Goal: Task Accomplishment & Management: Use online tool/utility

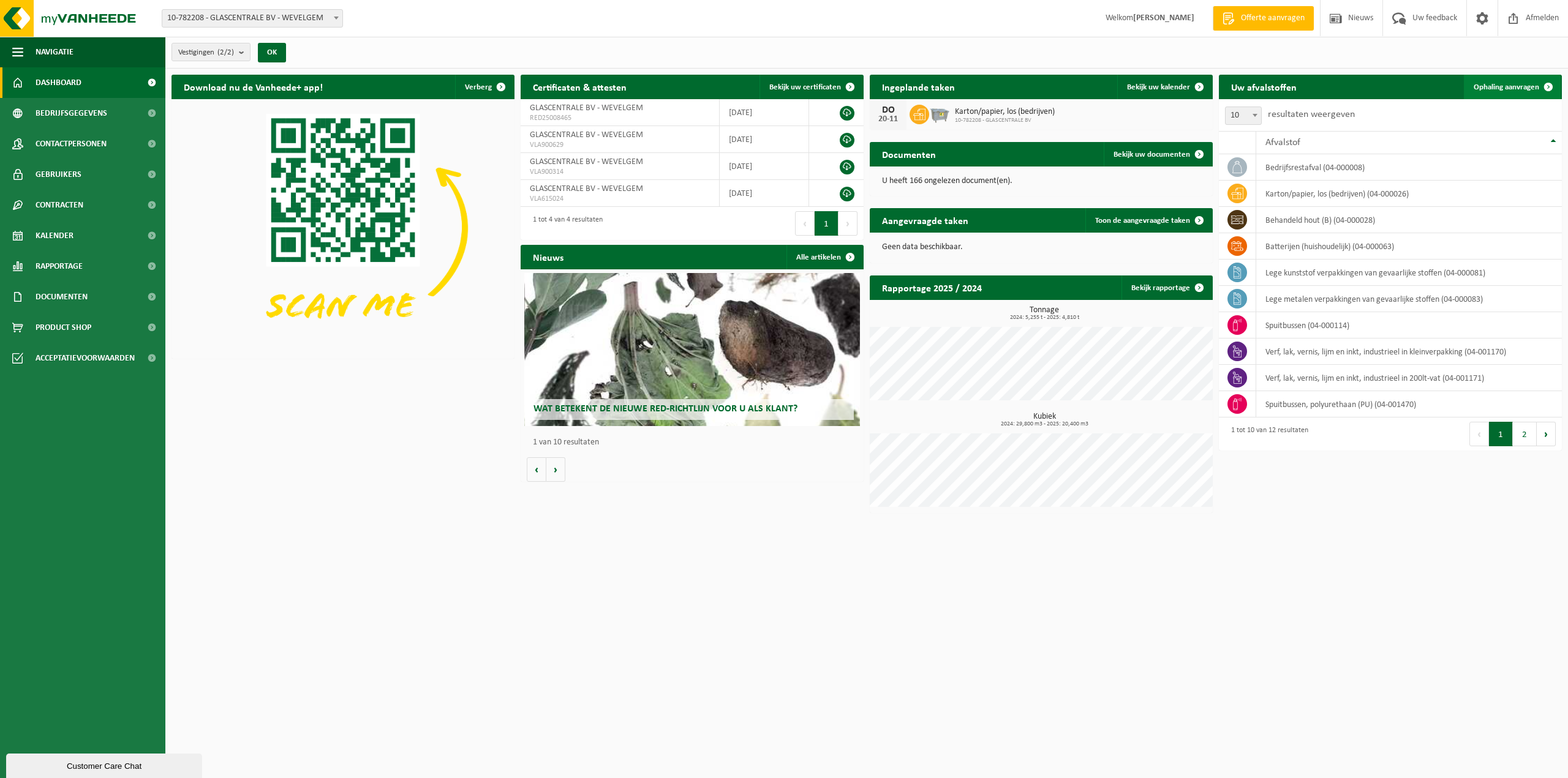
click at [1512, 83] on span "Ophaling aanvragen" at bounding box center [1506, 87] width 65 height 8
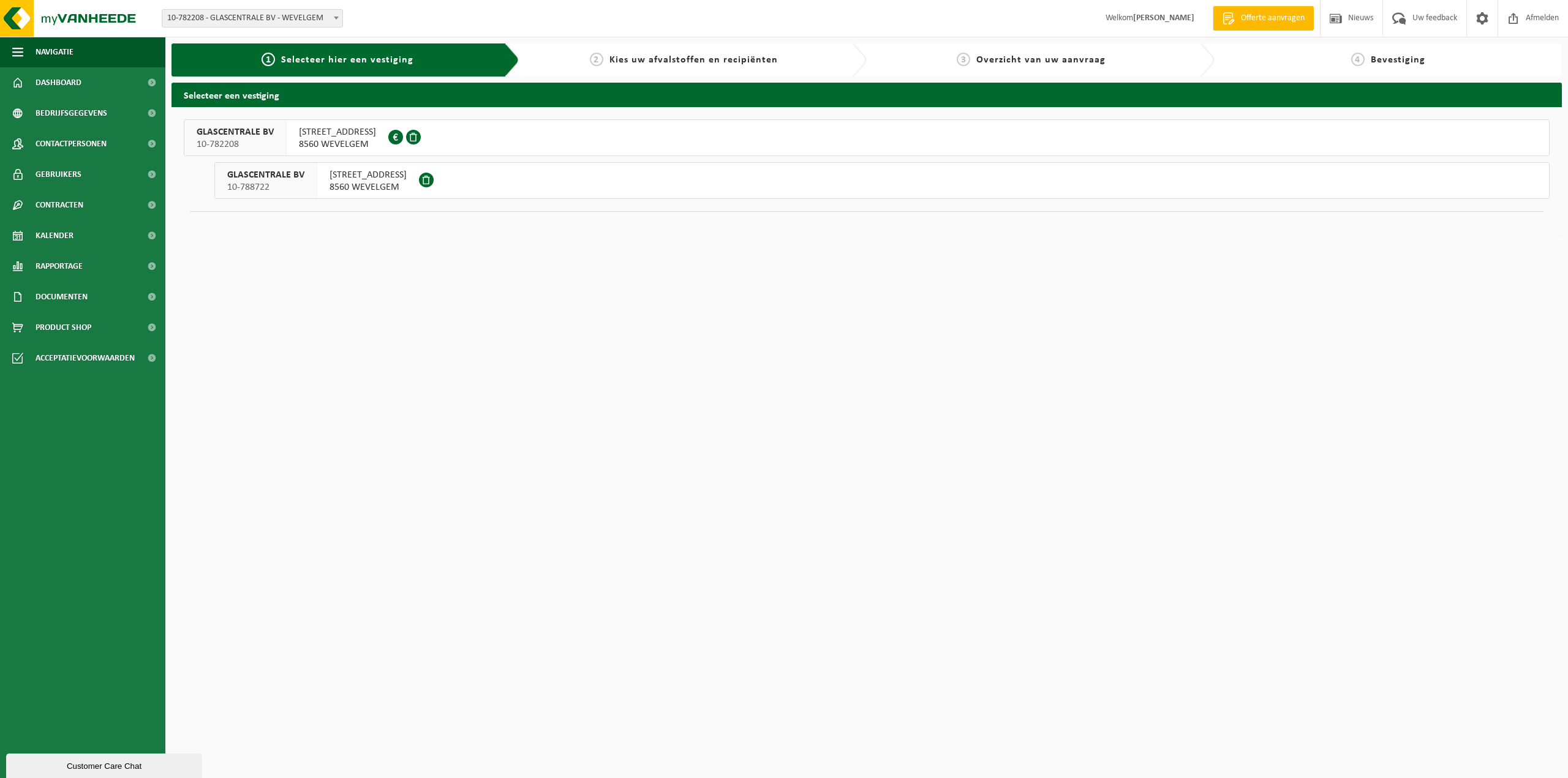
click at [327, 135] on span "KORTRIJKSTRAAT 236" at bounding box center [337, 131] width 77 height 12
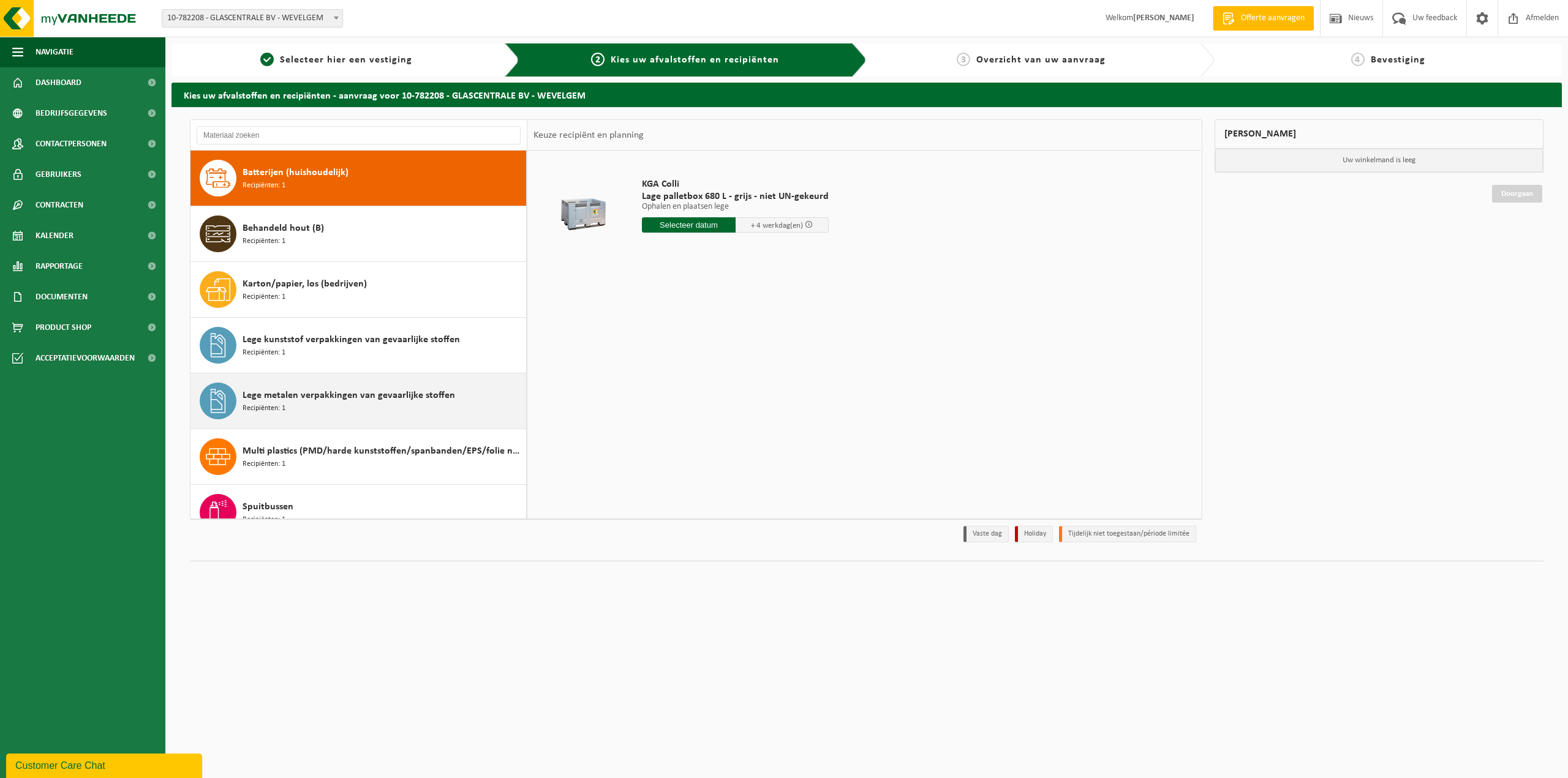
scroll to position [61, 0]
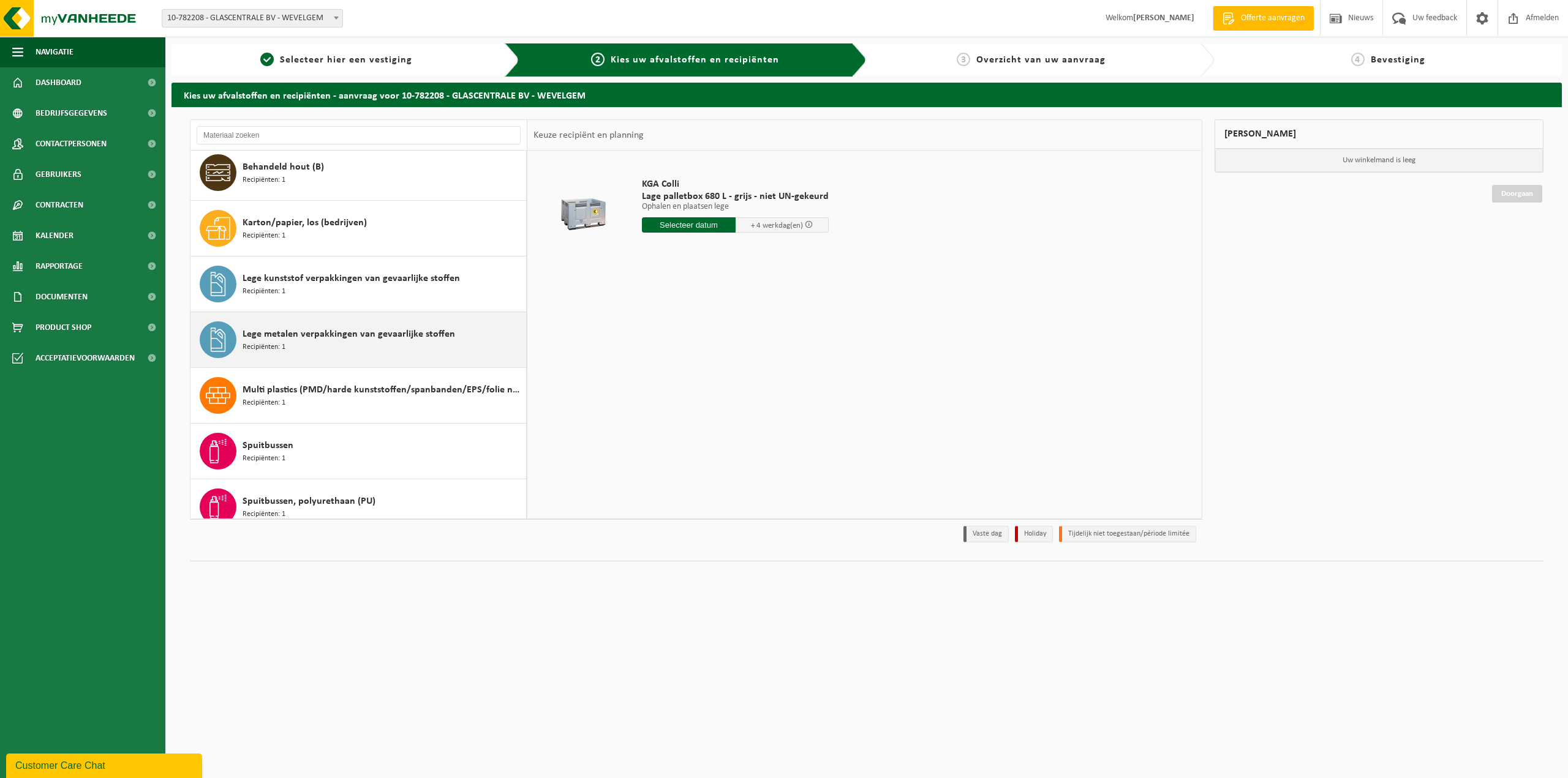
click at [401, 397] on span "Multi plastics (PMD/harde kunststoffen/spanbanden/EPS/folie naturel/folie gemen…" at bounding box center [382, 390] width 281 height 15
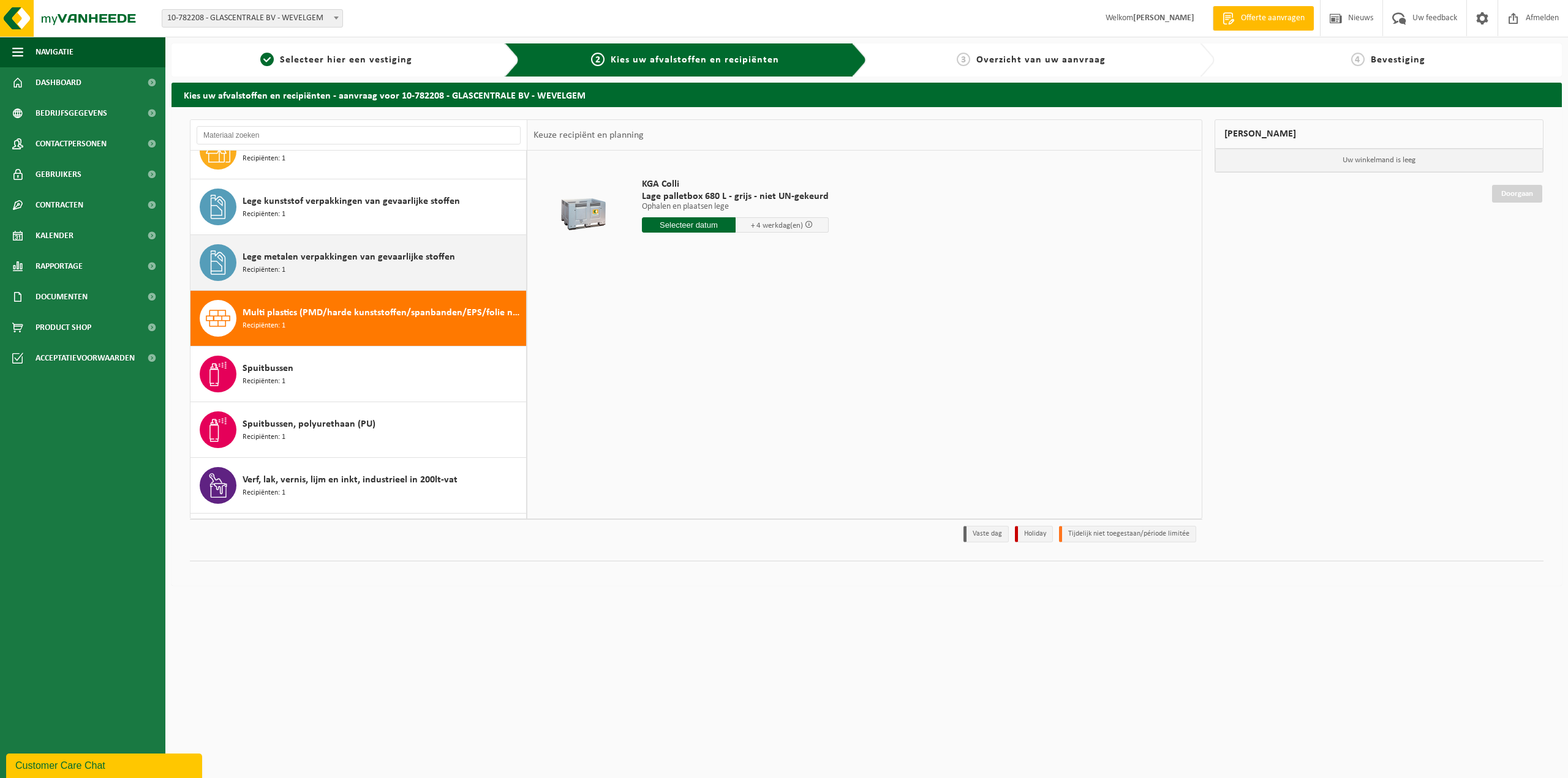
scroll to position [188, 0]
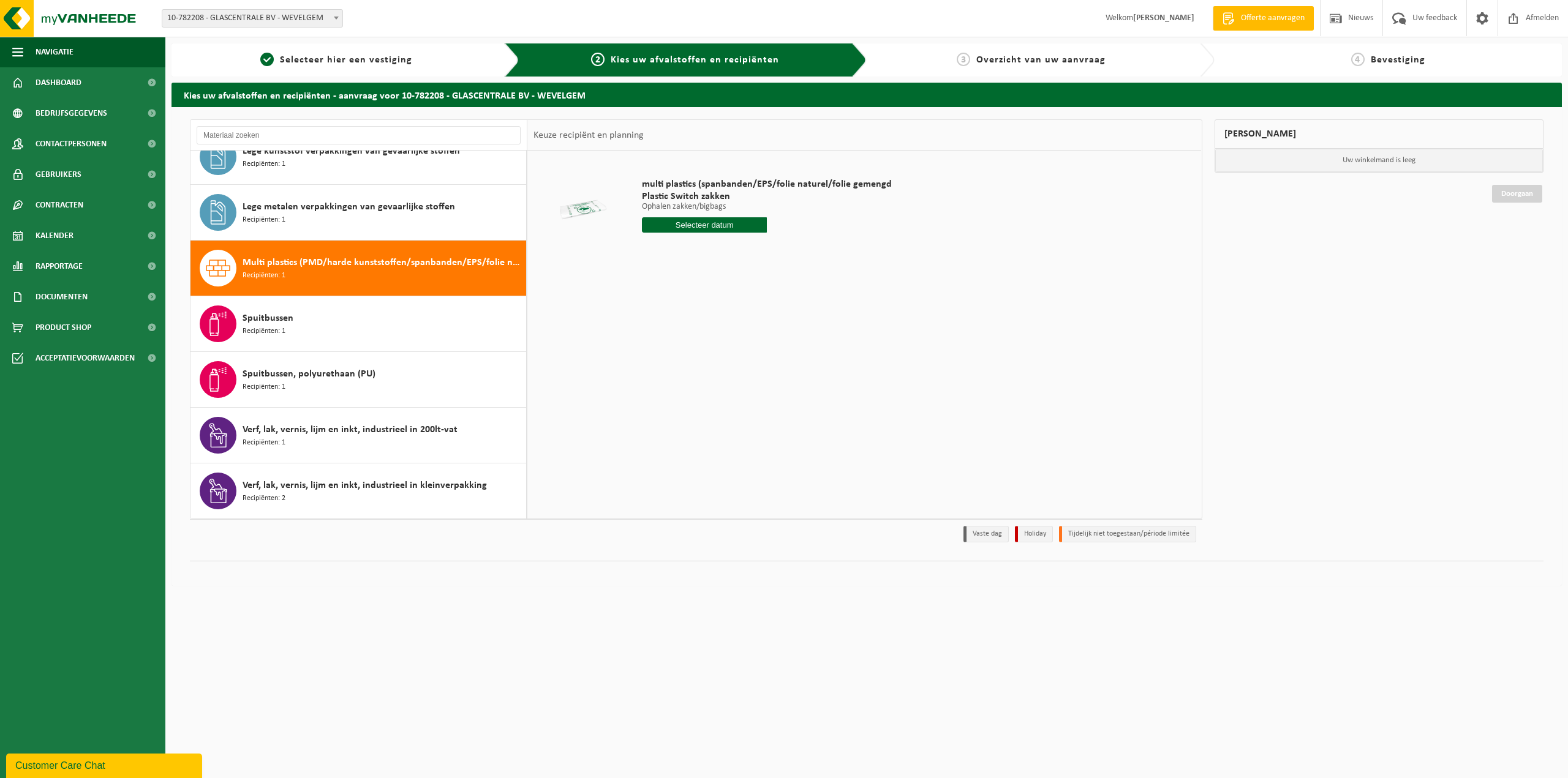
click at [704, 225] on input "text" at bounding box center [705, 225] width 125 height 15
click at [740, 314] on div "10" at bounding box center [739, 314] width 21 height 20
type input "Van 2025-10-10"
click at [699, 273] on button "In winkelmand" at bounding box center [677, 271] width 67 height 20
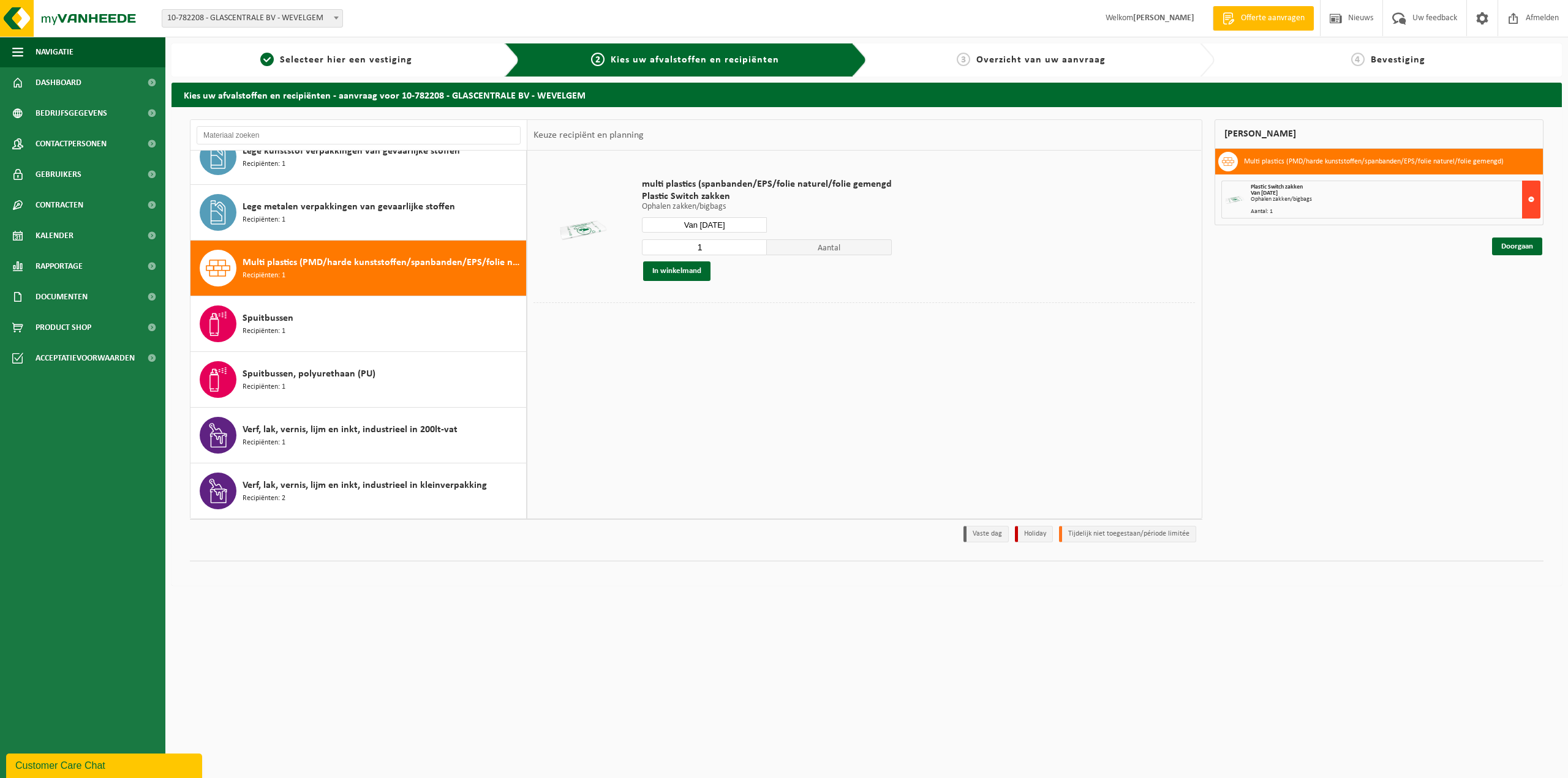
click at [1532, 201] on button at bounding box center [1532, 199] width 19 height 38
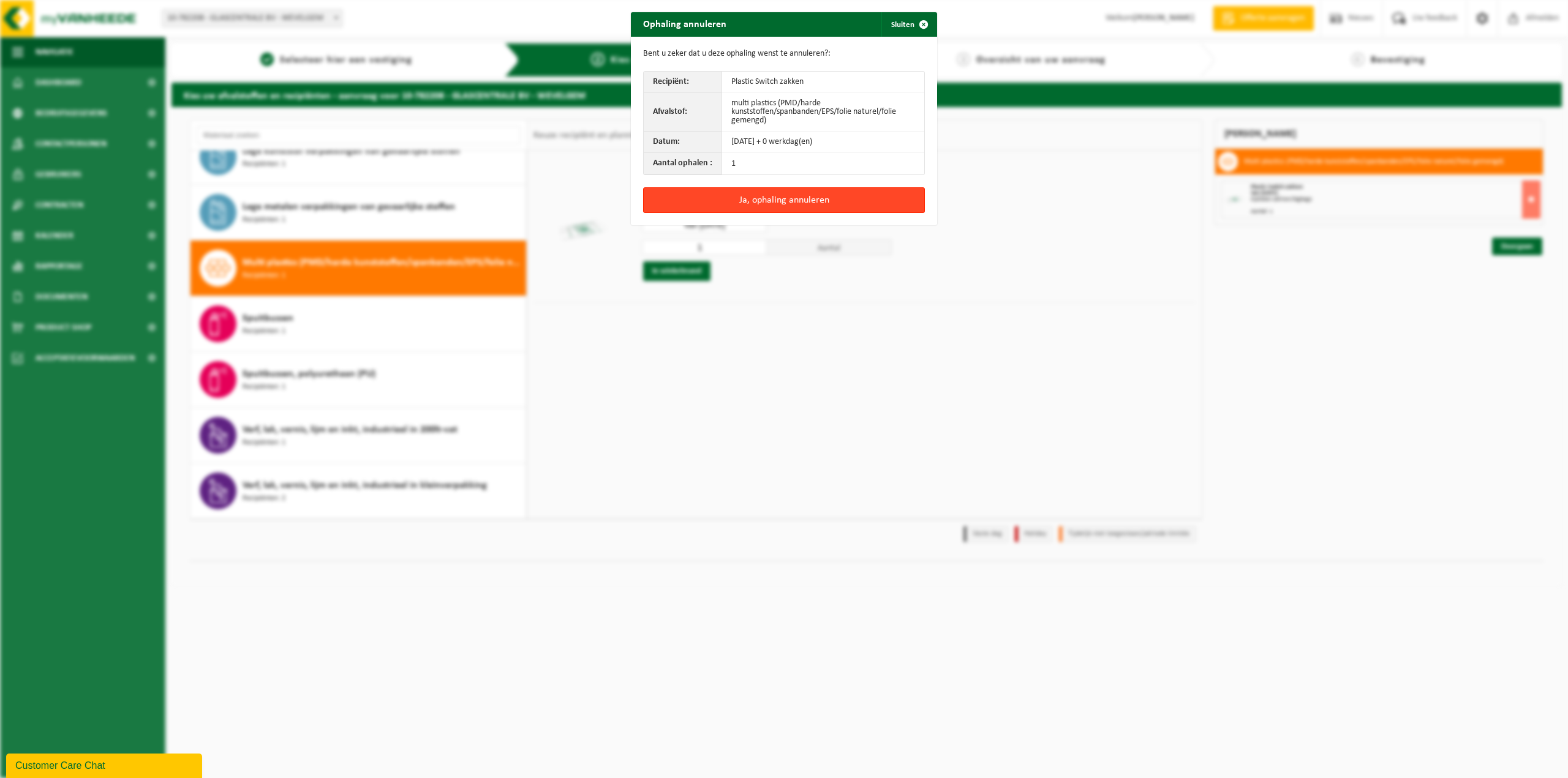
click at [792, 198] on button "Ja, ophaling annuleren" at bounding box center [784, 200] width 282 height 26
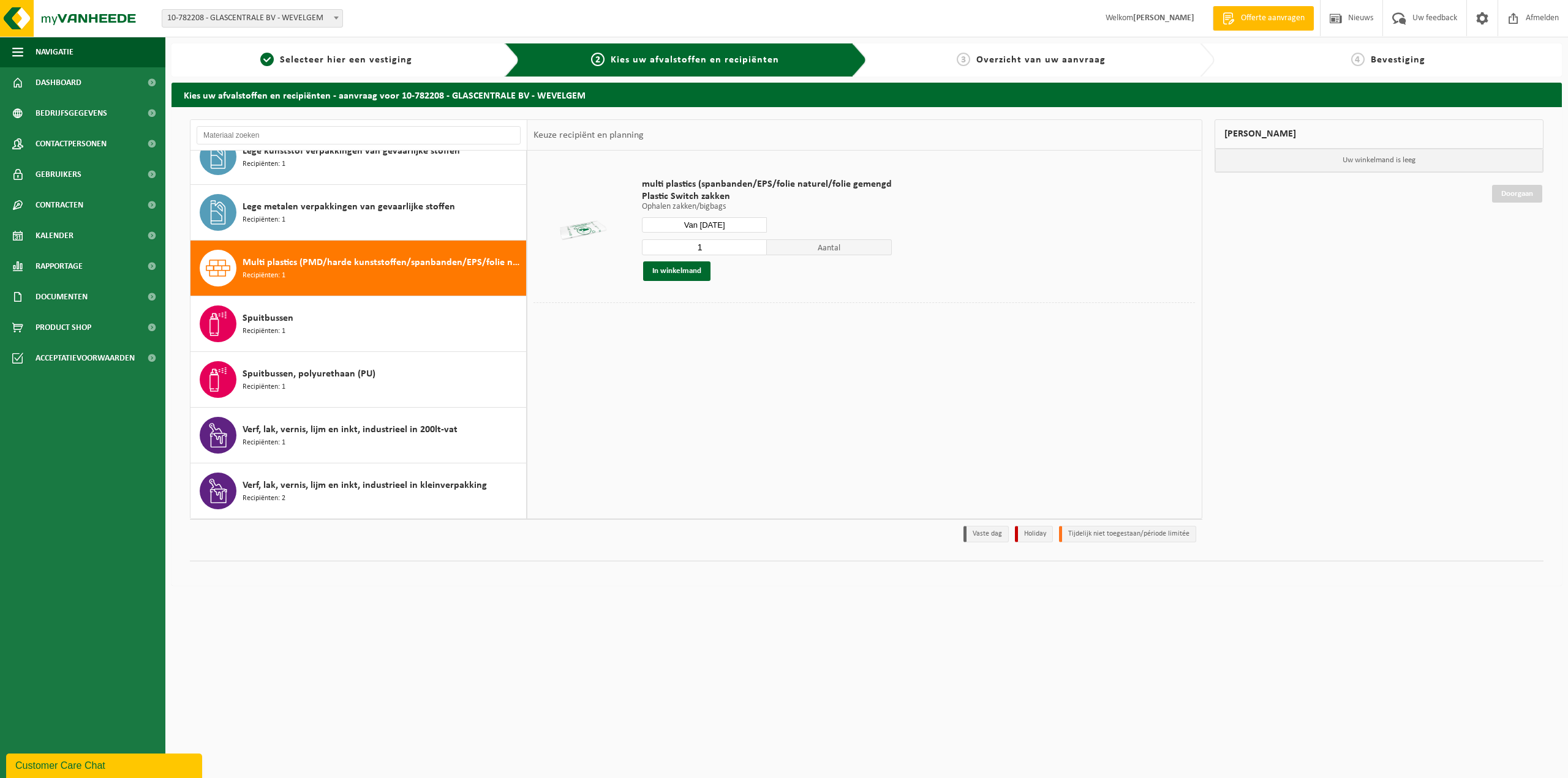
click at [738, 251] on input "1" at bounding box center [705, 247] width 125 height 16
click at [755, 242] on input "2" at bounding box center [705, 247] width 125 height 16
click at [755, 242] on input "3" at bounding box center [705, 247] width 125 height 16
click at [755, 242] on input "4" at bounding box center [705, 247] width 125 height 16
click at [755, 242] on input "5" at bounding box center [705, 247] width 125 height 16
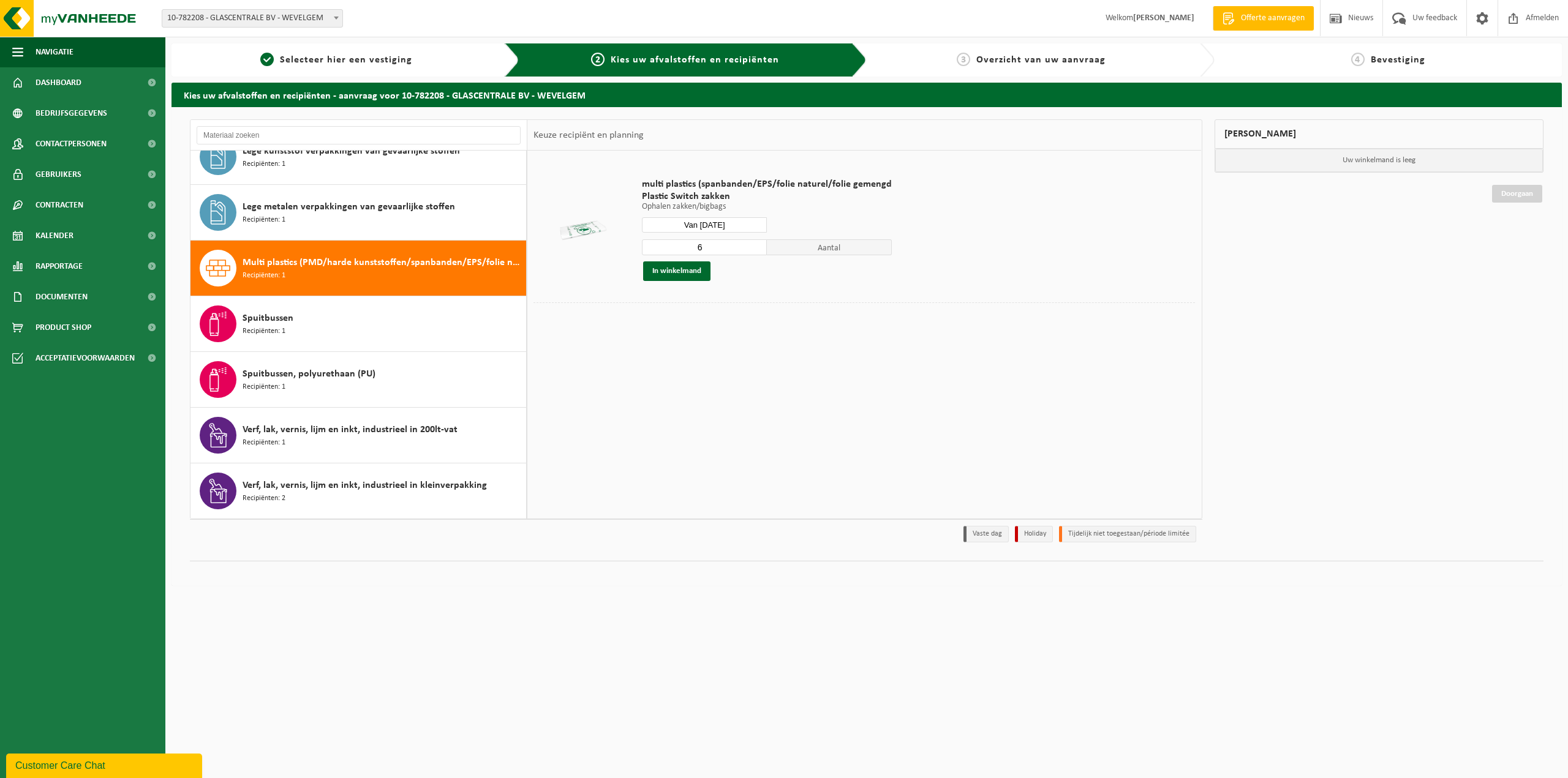
type input "6"
click at [755, 242] on input "6" at bounding box center [705, 247] width 125 height 16
click at [687, 273] on button "In winkelmand" at bounding box center [677, 271] width 67 height 20
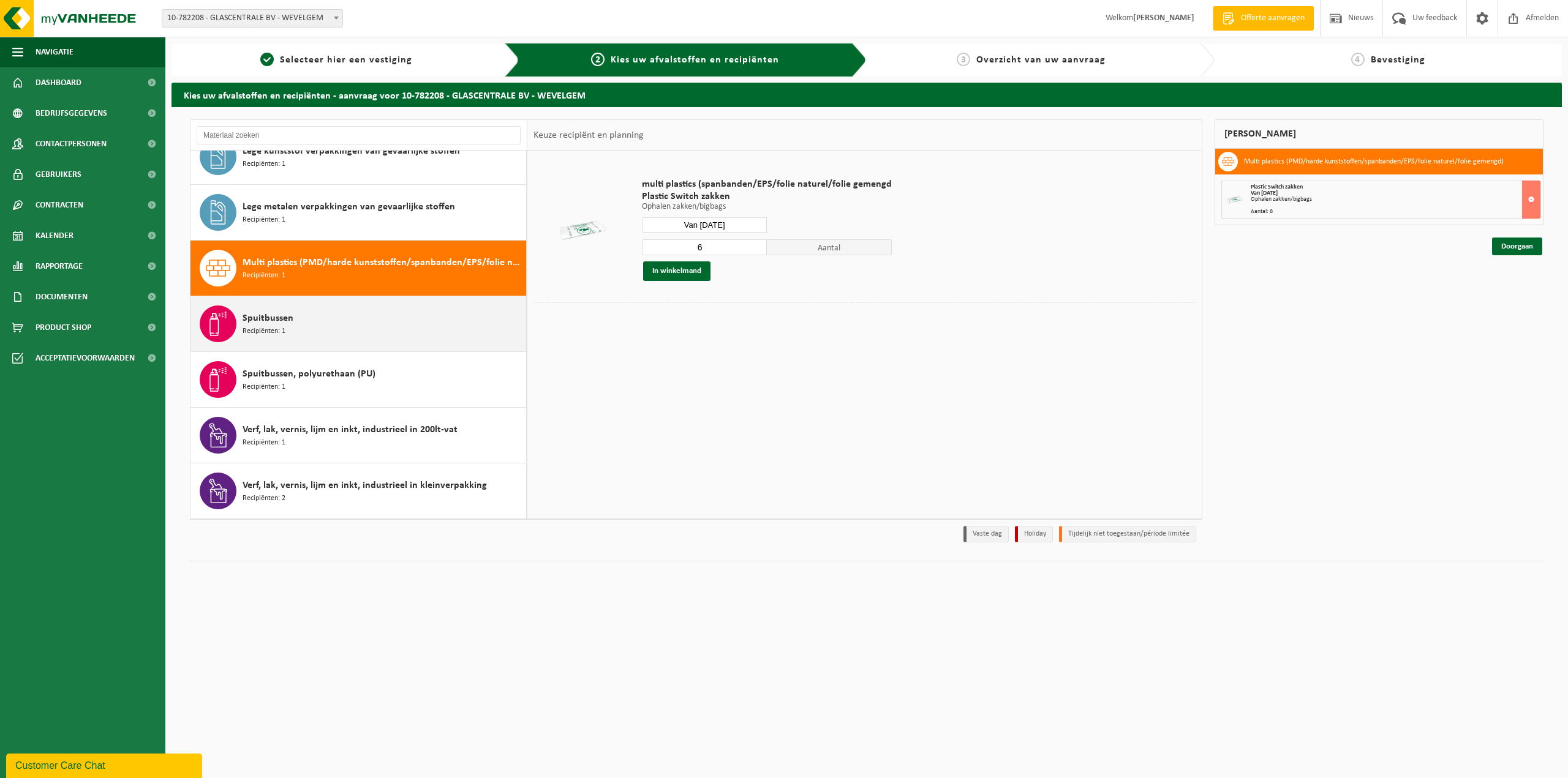
click at [346, 319] on div "Spuitbussen Recipiënten: 1" at bounding box center [382, 323] width 281 height 36
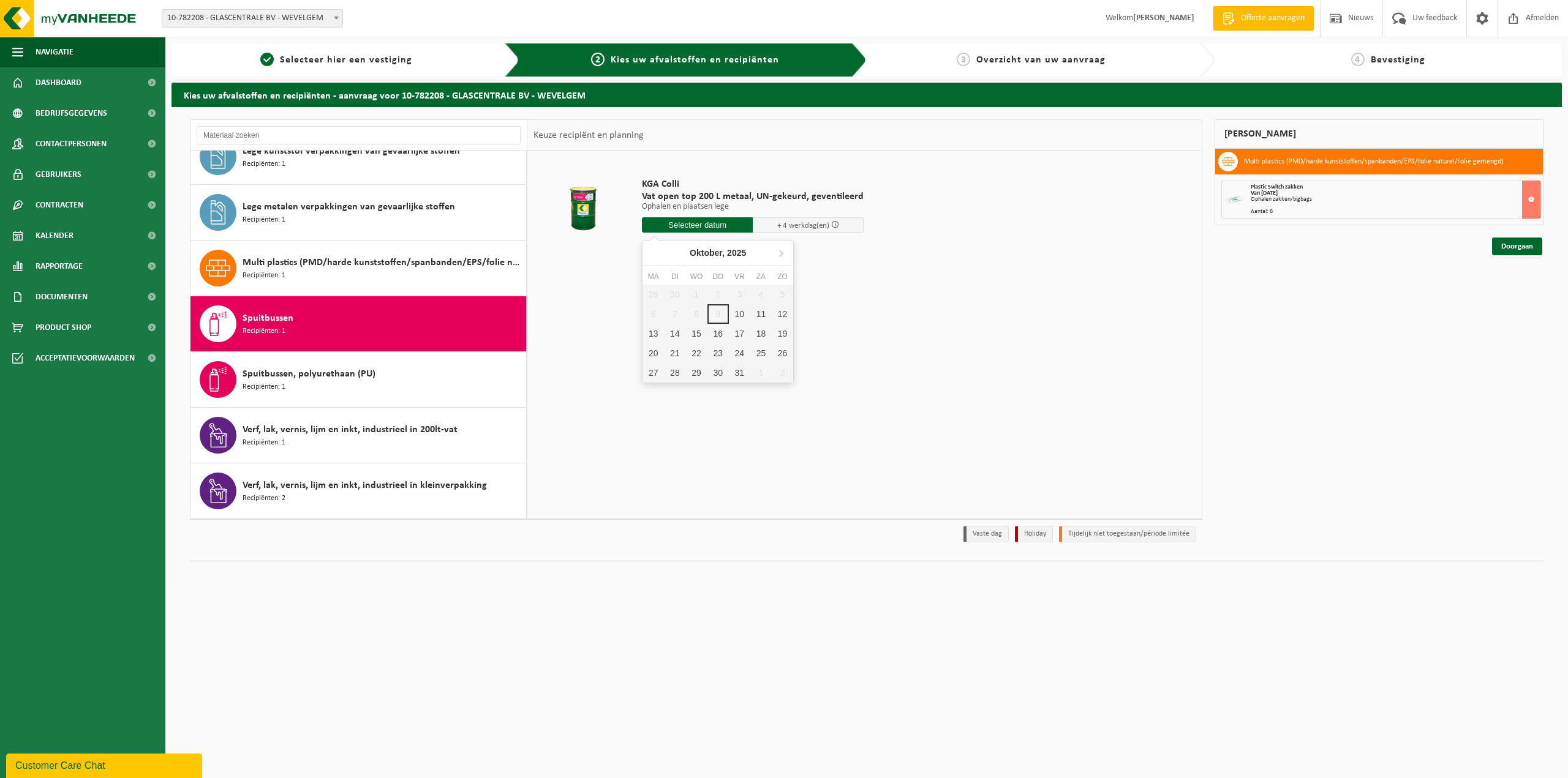
click at [722, 228] on input "text" at bounding box center [697, 225] width 111 height 15
click at [740, 314] on div "10" at bounding box center [739, 314] width 21 height 20
type input "Van 2025-10-10"
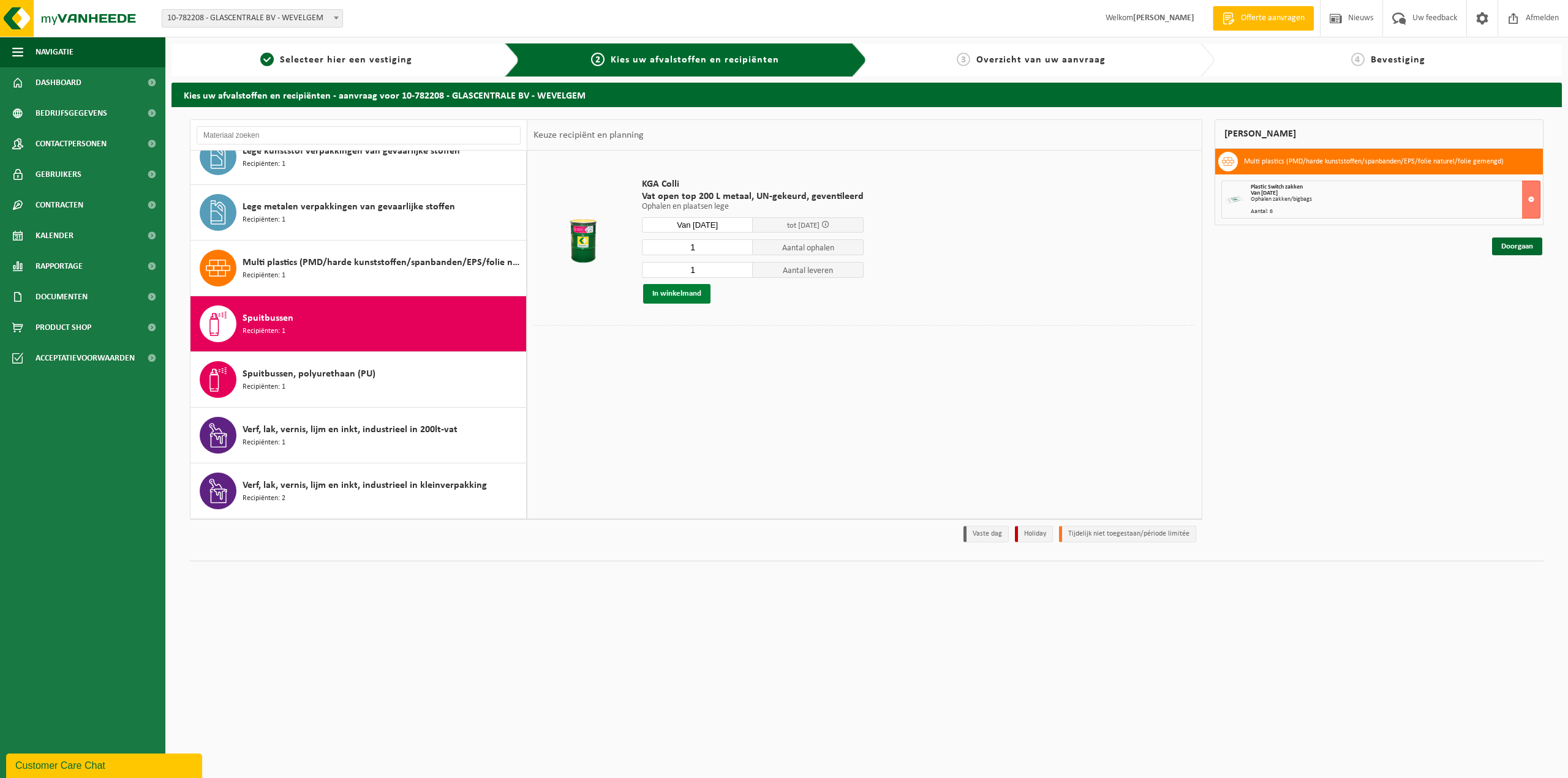
click at [683, 295] on button "In winkelmand" at bounding box center [677, 293] width 67 height 20
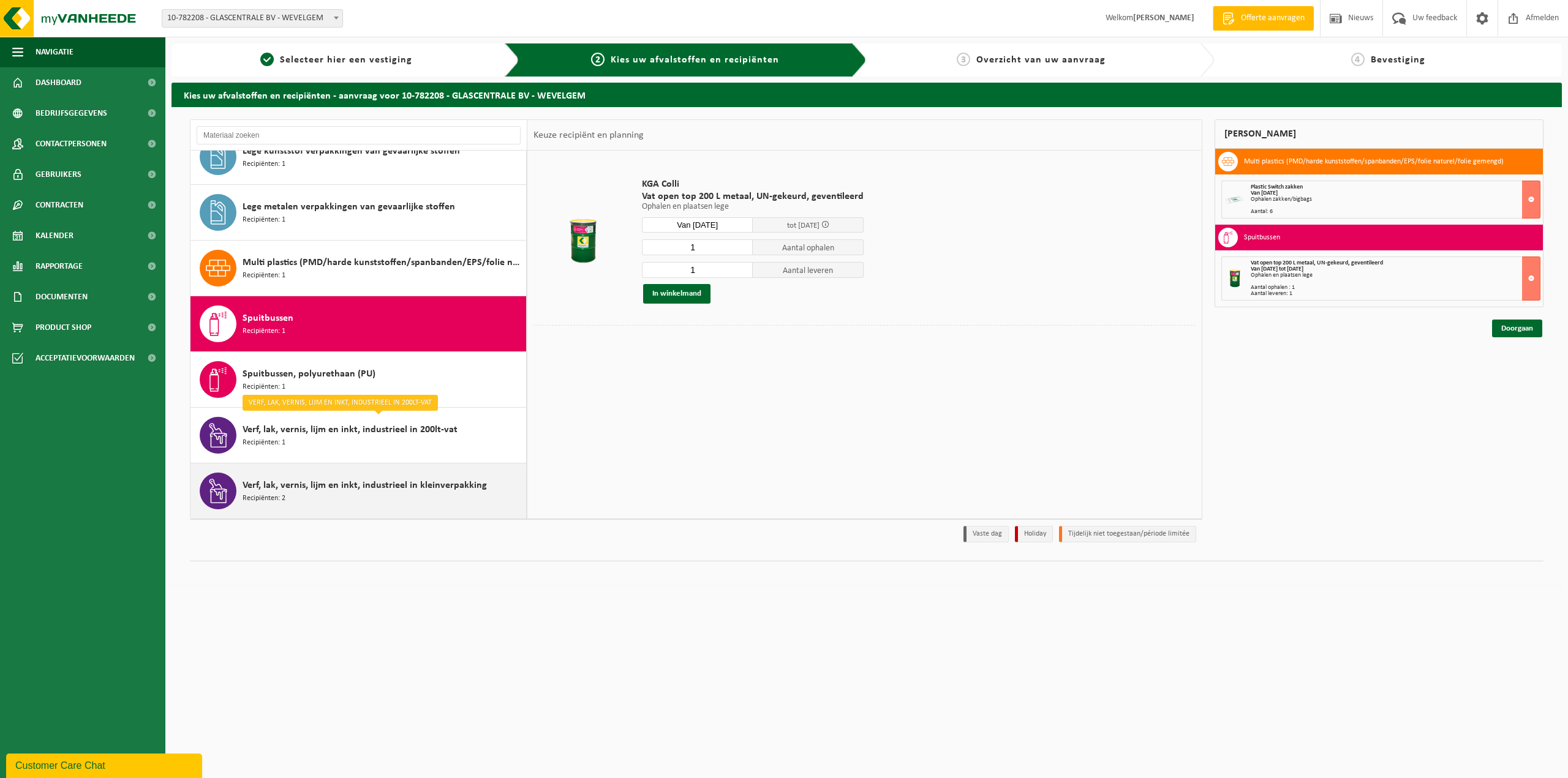
click at [382, 487] on span "Verf, lak, vernis, lijm en inkt, industrieel in kleinverpakking" at bounding box center [364, 485] width 244 height 15
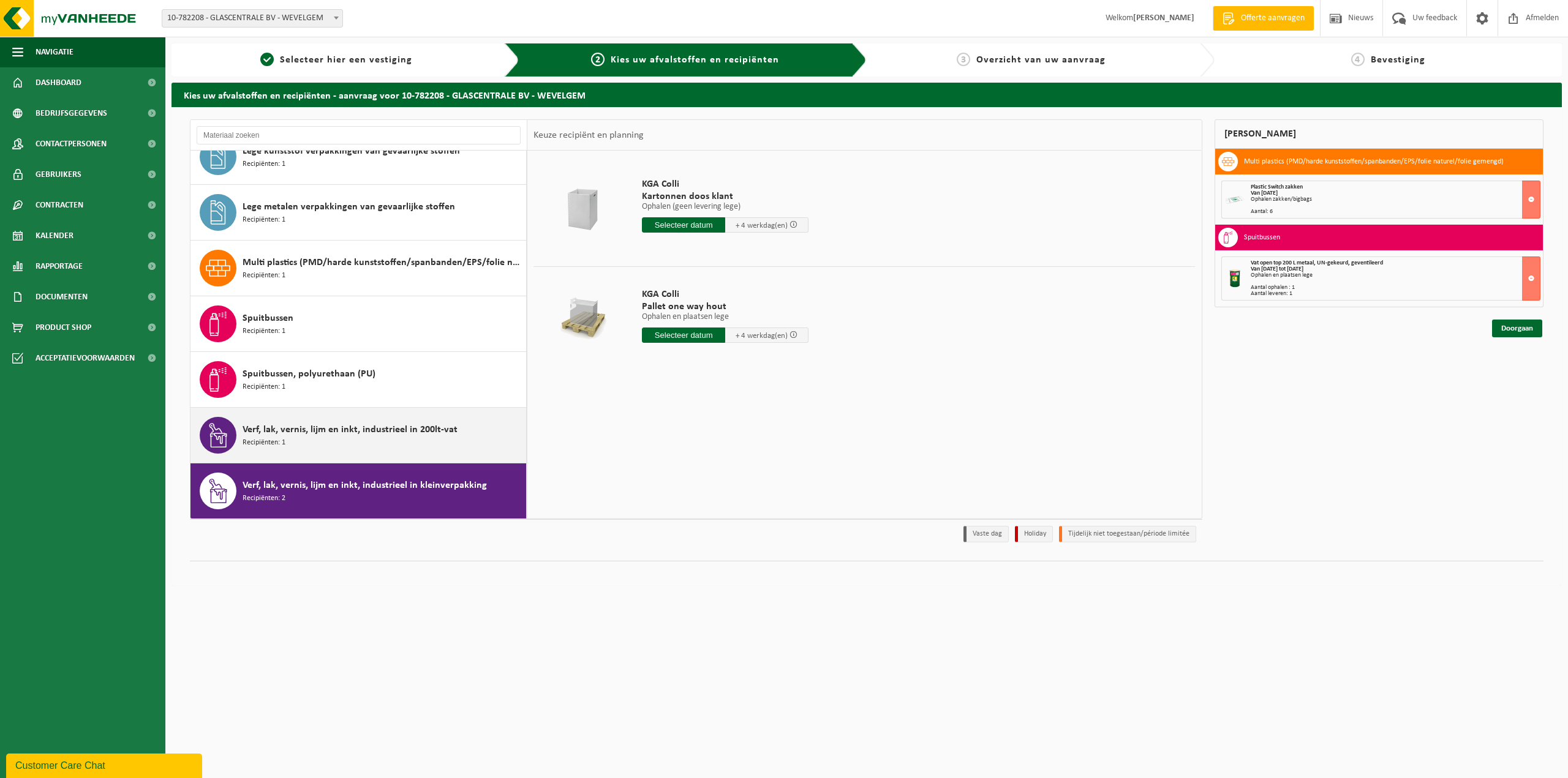
click at [391, 439] on div "Verf, lak, vernis, lijm en inkt, industrieel in 200lt-vat Recipiënten: 1" at bounding box center [382, 434] width 281 height 36
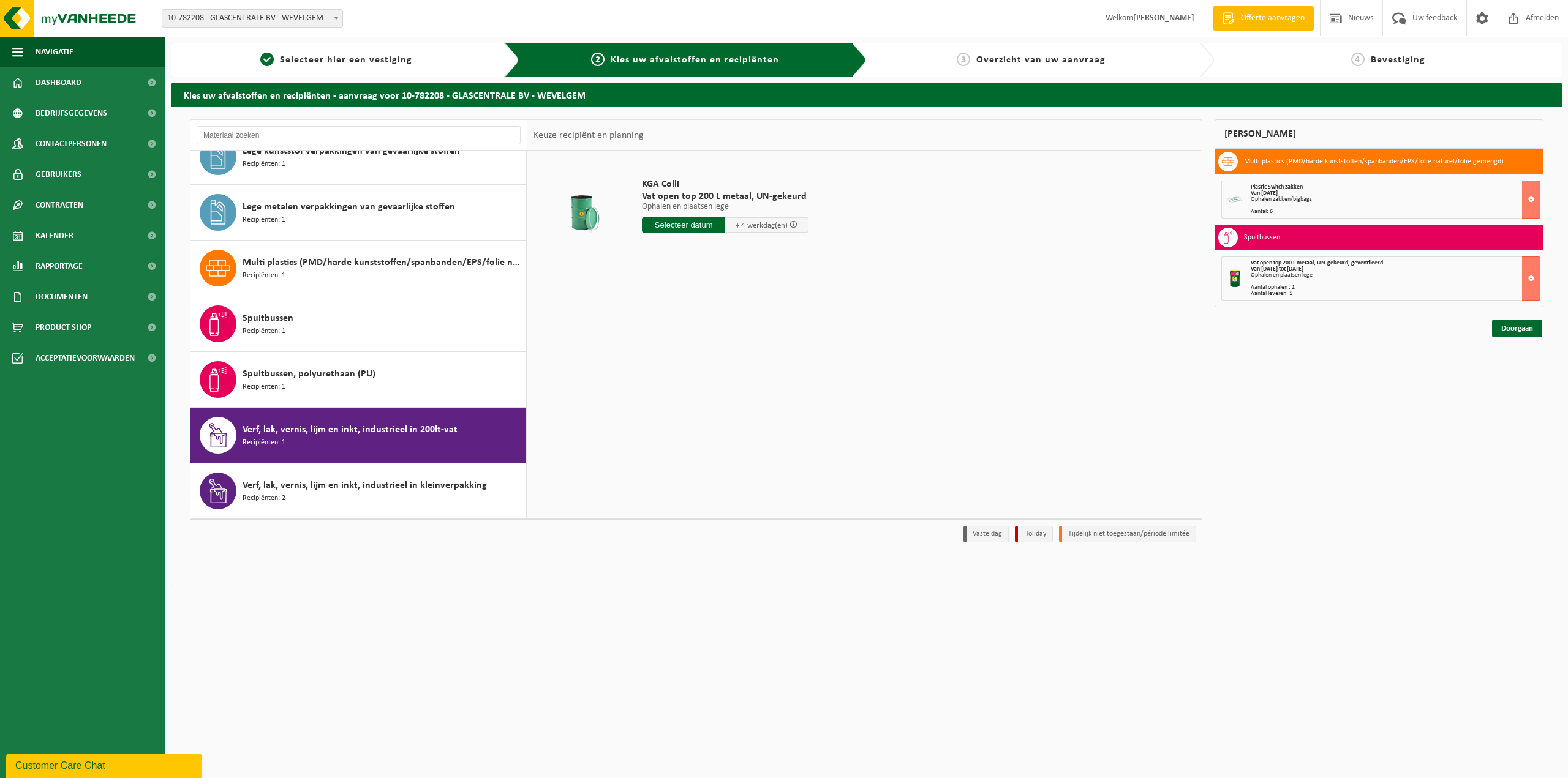
click at [690, 223] on input "text" at bounding box center [683, 225] width 83 height 15
click at [776, 225] on span "+ 4 werkdag(en)" at bounding box center [762, 225] width 52 height 8
click at [776, 225] on span "+ 4 werkdag(en)" at bounding box center [762, 225] width 52 height 8
click at [792, 225] on span at bounding box center [793, 225] width 8 height 8
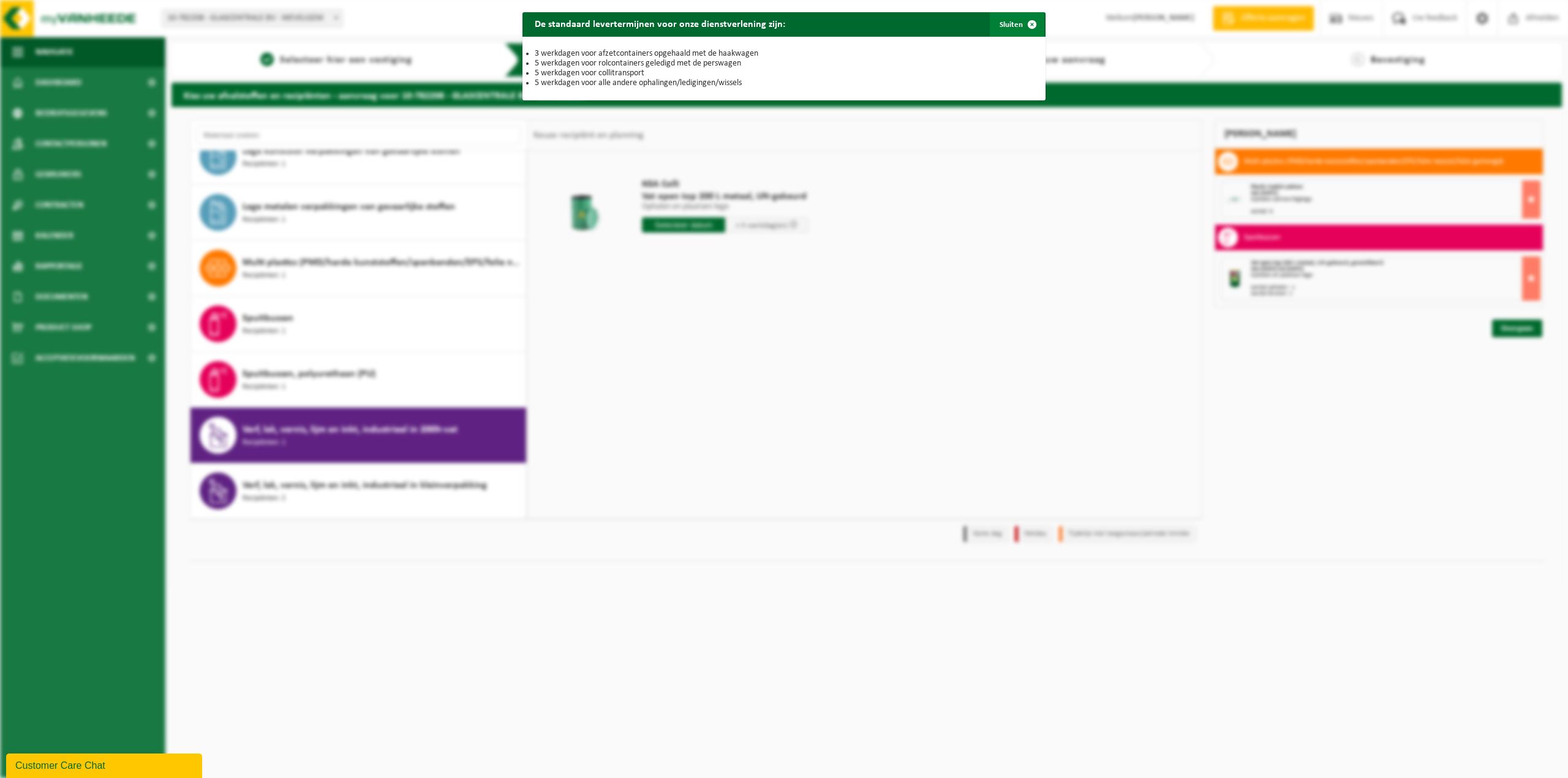
click at [1026, 24] on span "button" at bounding box center [1032, 24] width 24 height 24
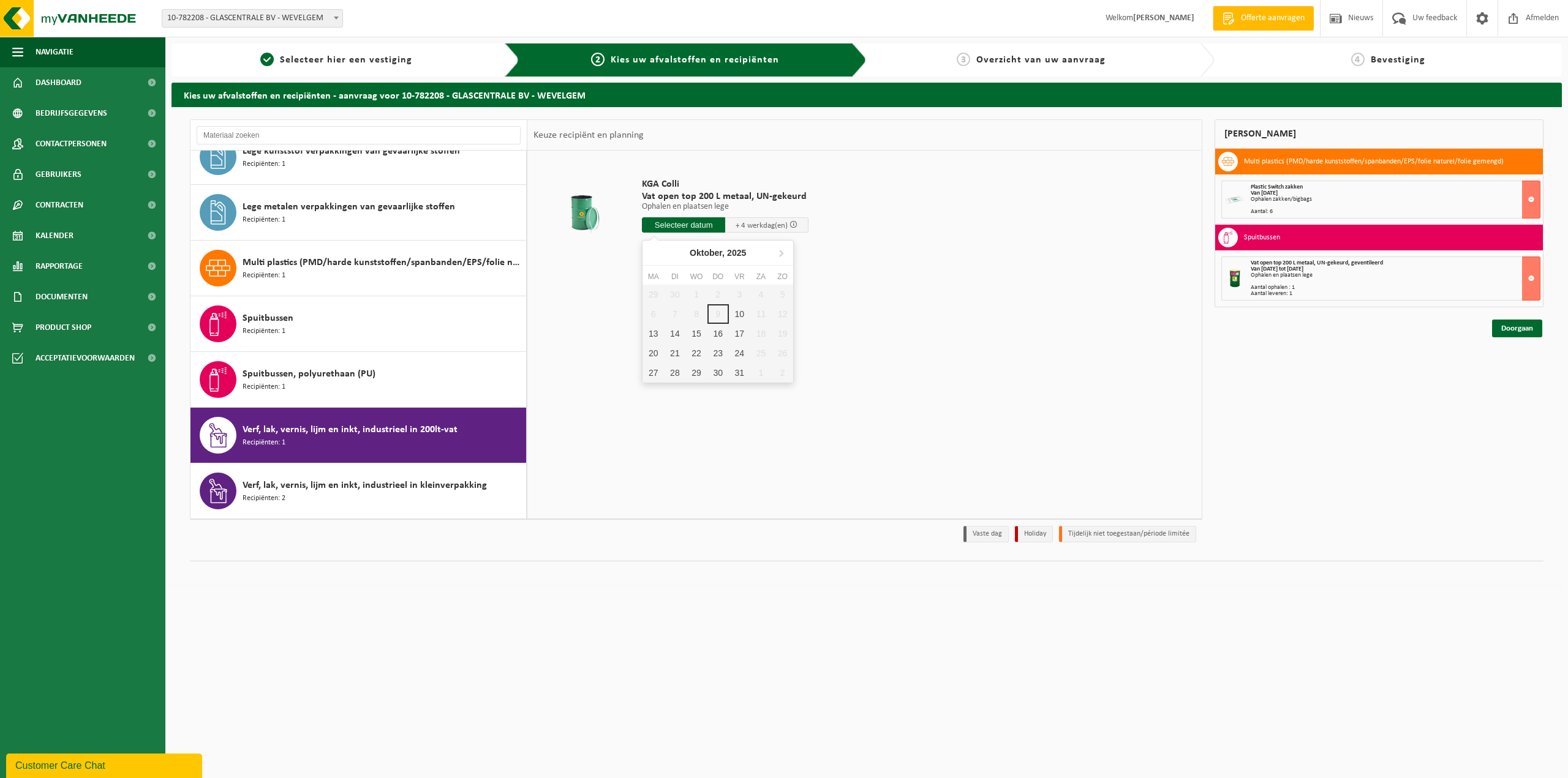
click at [683, 225] on input "text" at bounding box center [683, 225] width 83 height 15
click at [720, 333] on div "16" at bounding box center [718, 334] width 21 height 20
type input "Van 2025-10-16"
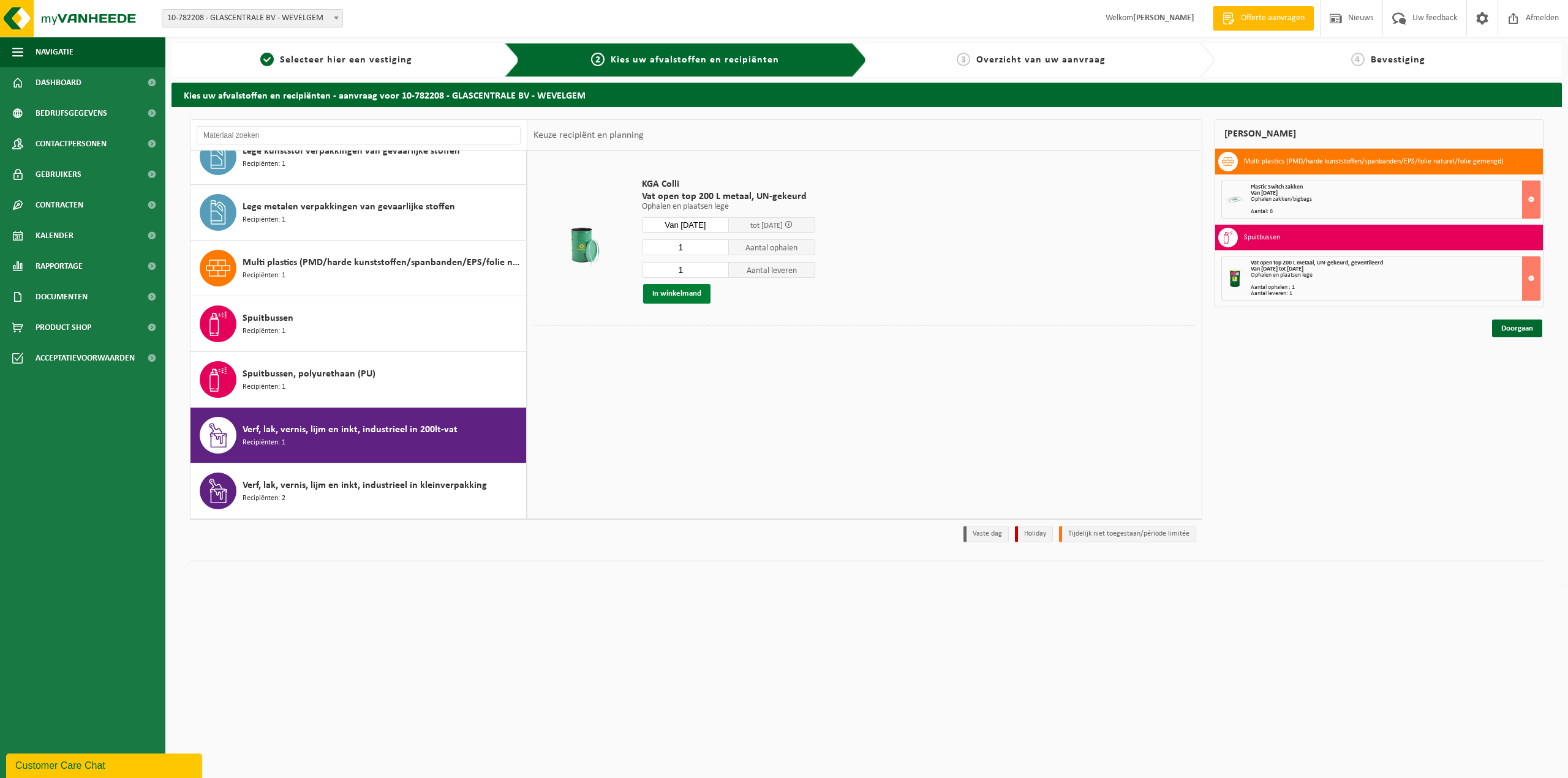
click at [678, 295] on button "In winkelmand" at bounding box center [677, 293] width 67 height 20
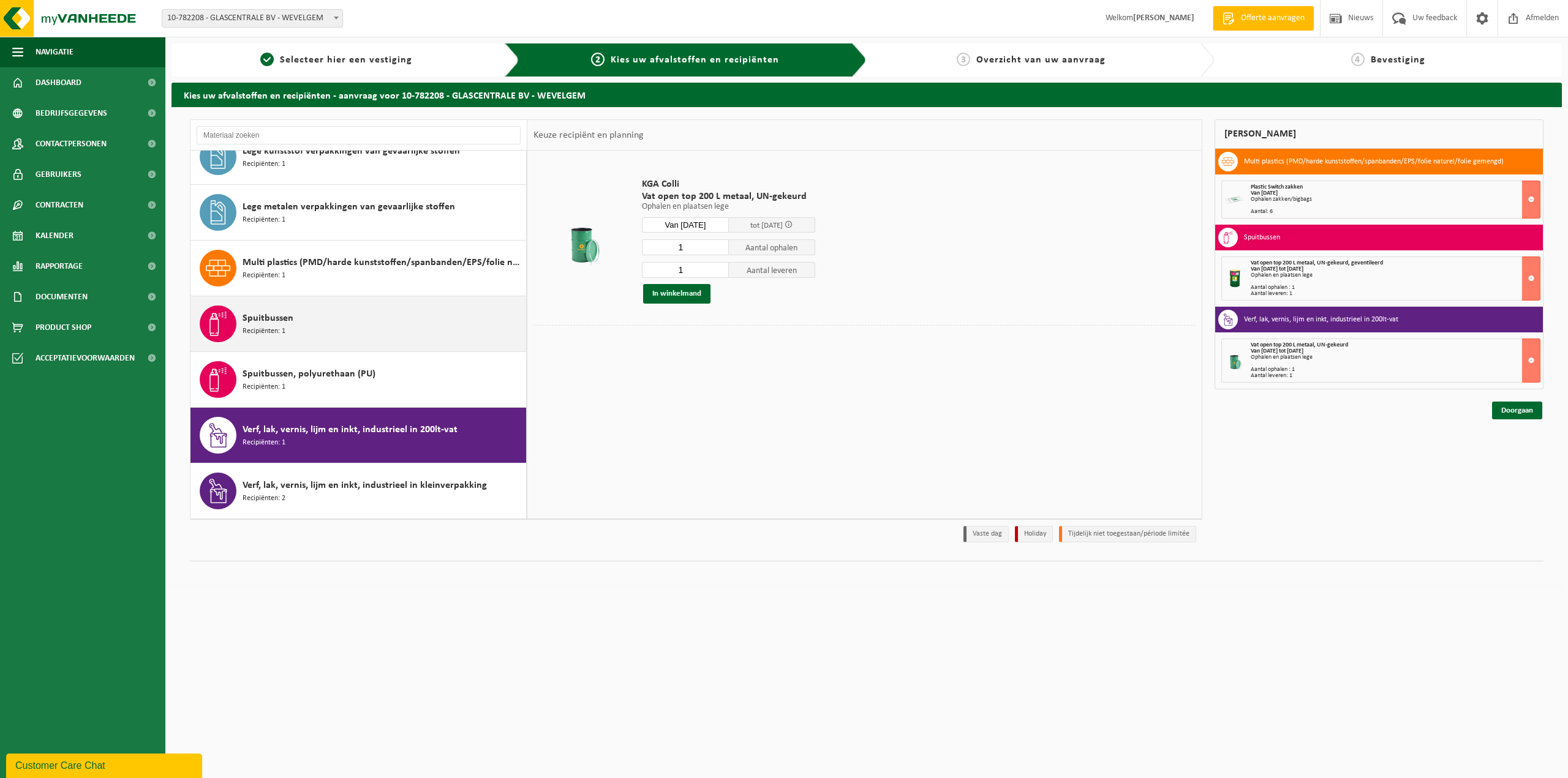
click at [392, 331] on div "Spuitbussen Recipiënten: 1" at bounding box center [382, 323] width 281 height 36
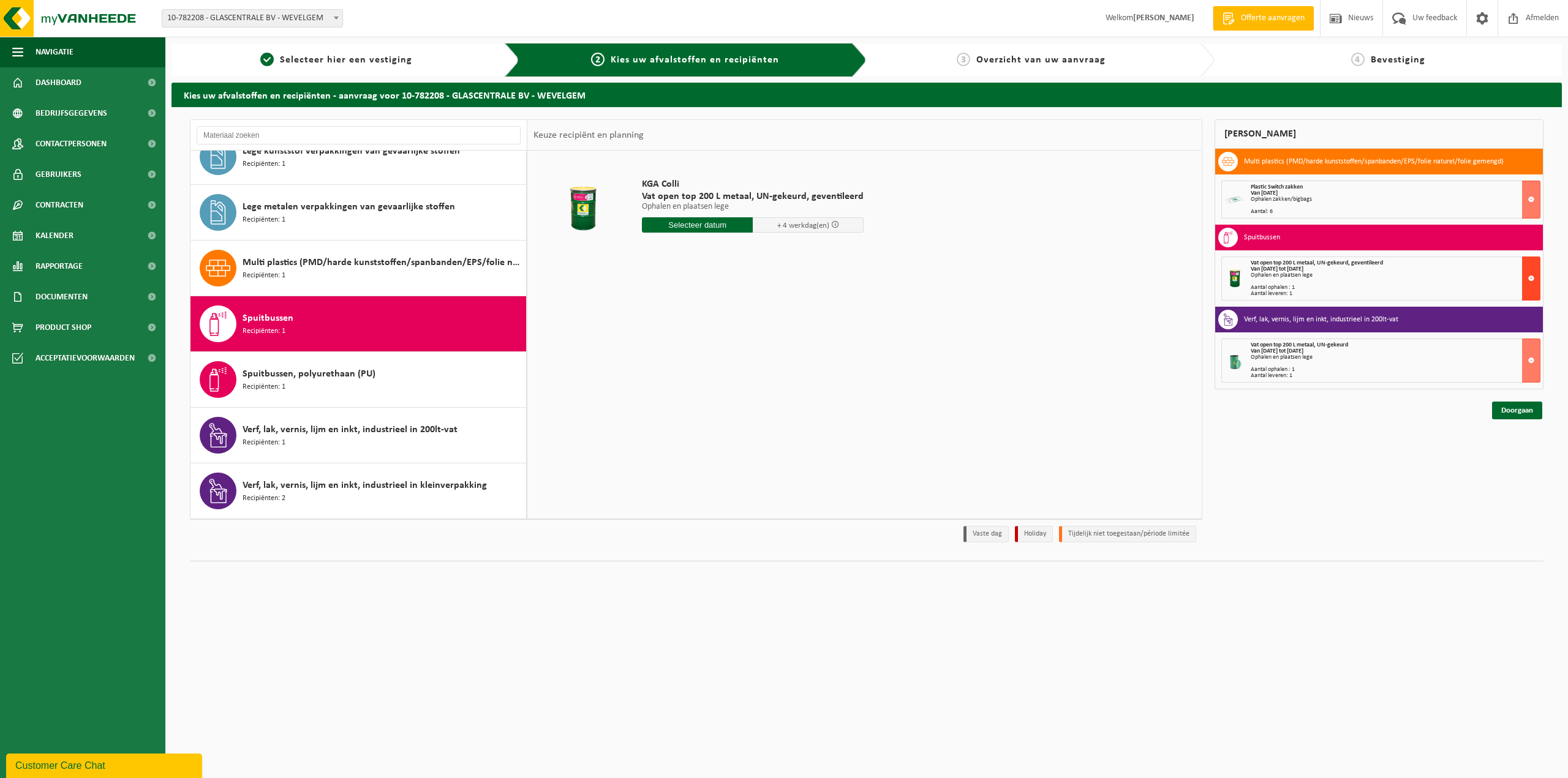
click at [1534, 280] on button at bounding box center [1532, 278] width 19 height 44
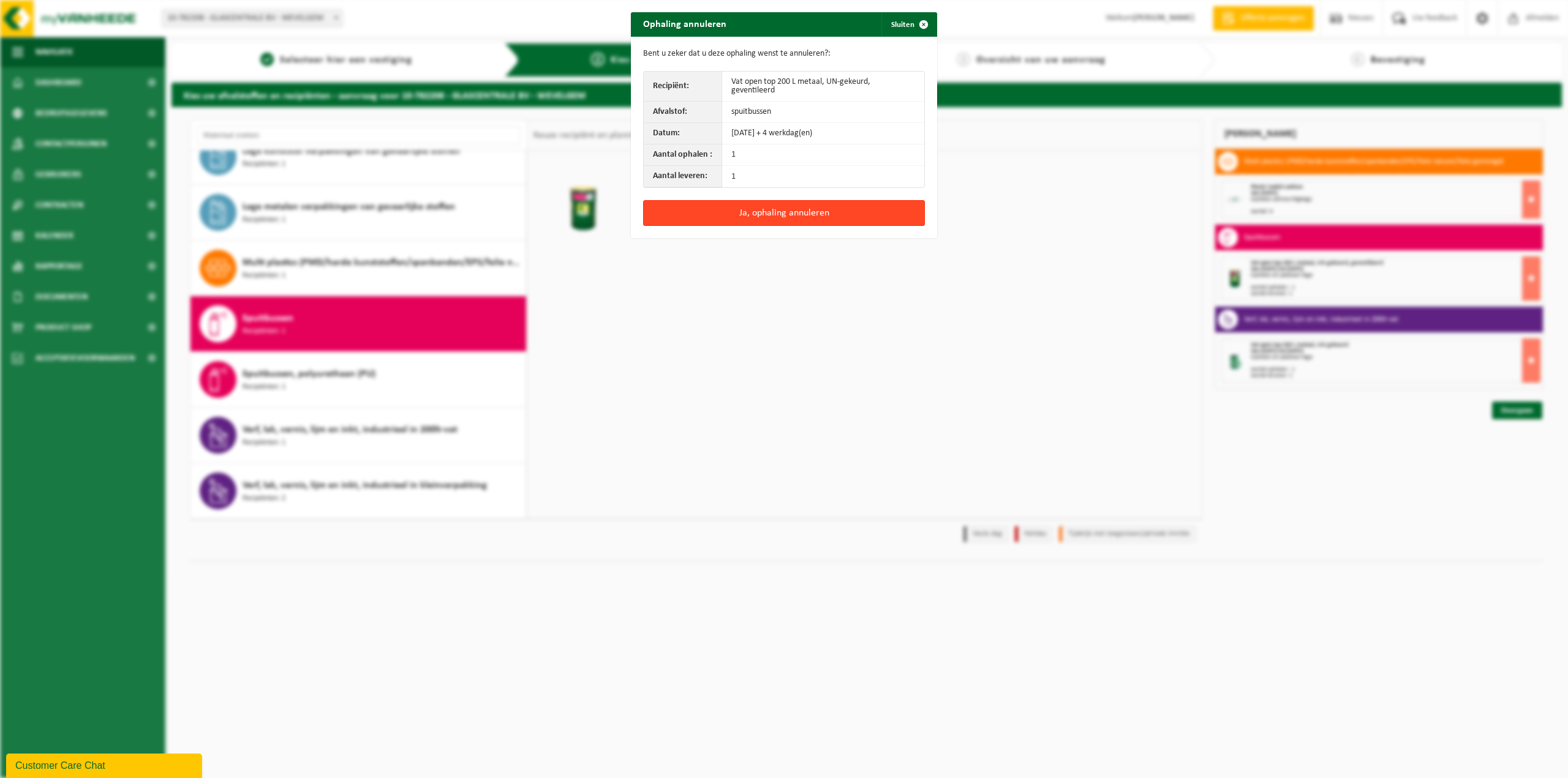
drag, startPoint x: 800, startPoint y: 205, endPoint x: 782, endPoint y: 206, distance: 18.0
click at [798, 204] on button "Ja, ophaling annuleren" at bounding box center [784, 213] width 282 height 26
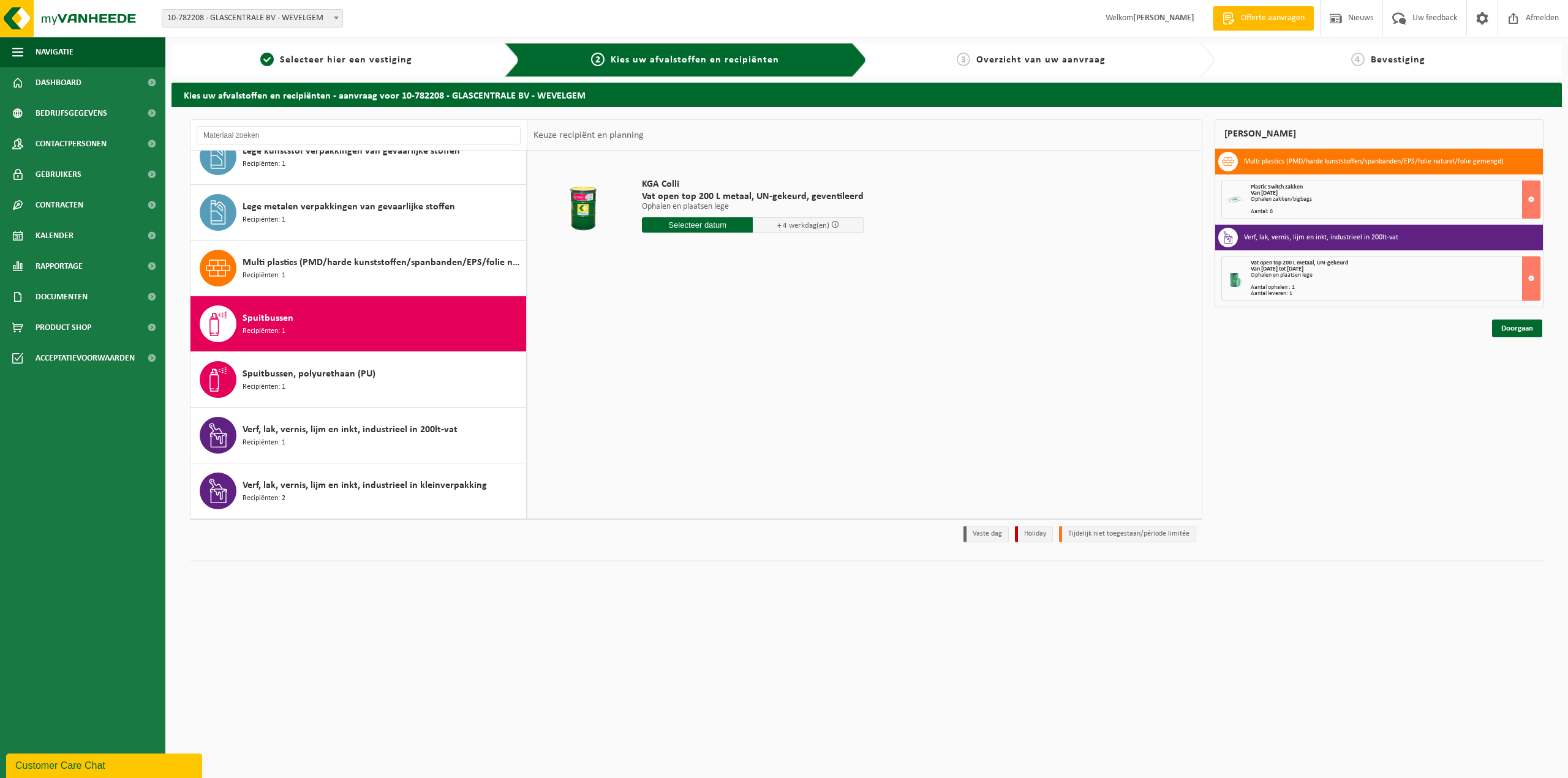
click at [708, 226] on input "text" at bounding box center [697, 225] width 111 height 15
click at [721, 338] on div "16" at bounding box center [718, 334] width 21 height 20
type input "Van 2025-10-16"
click at [829, 225] on span at bounding box center [825, 225] width 8 height 8
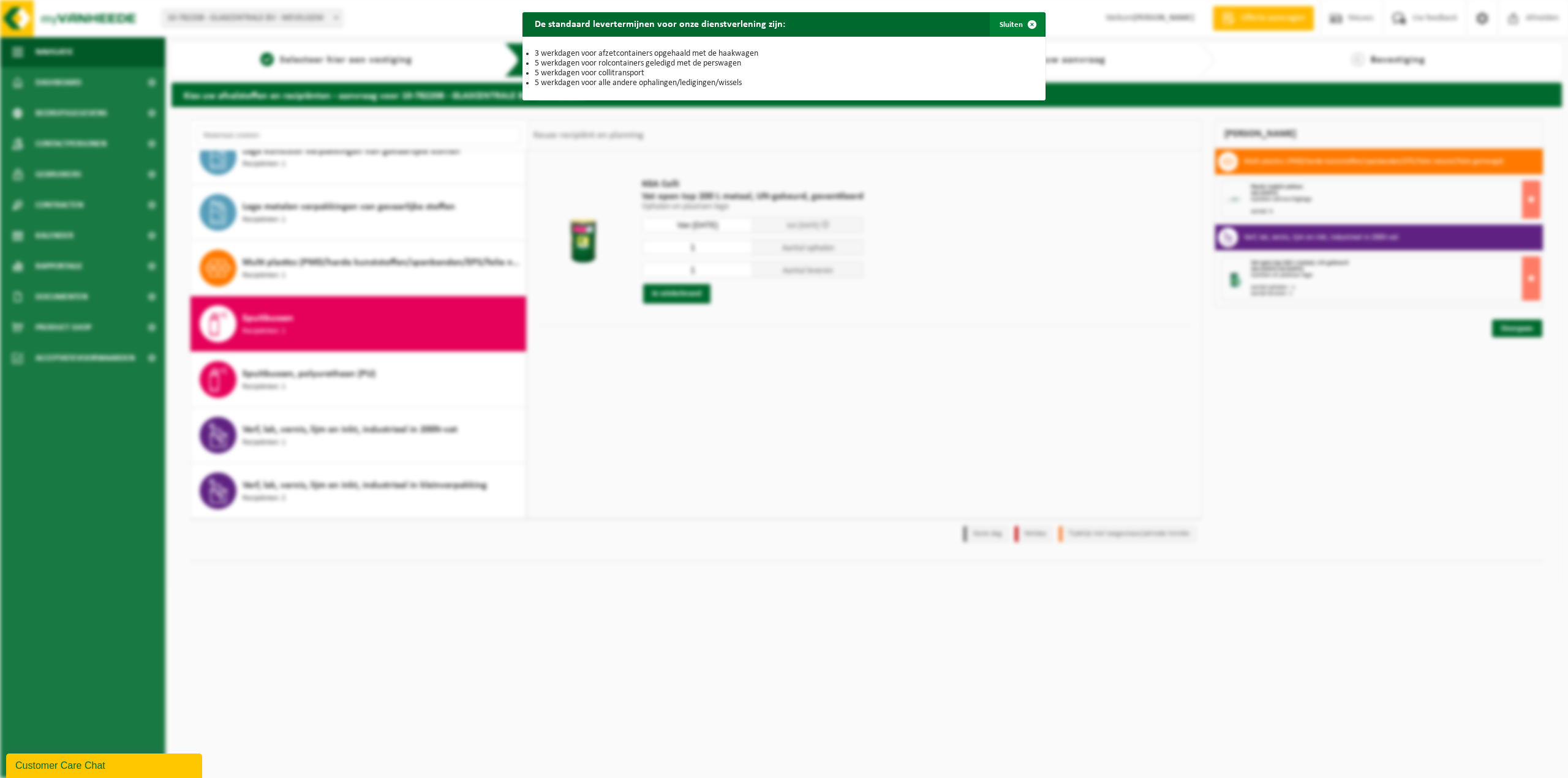
click at [1024, 26] on span "button" at bounding box center [1032, 24] width 24 height 24
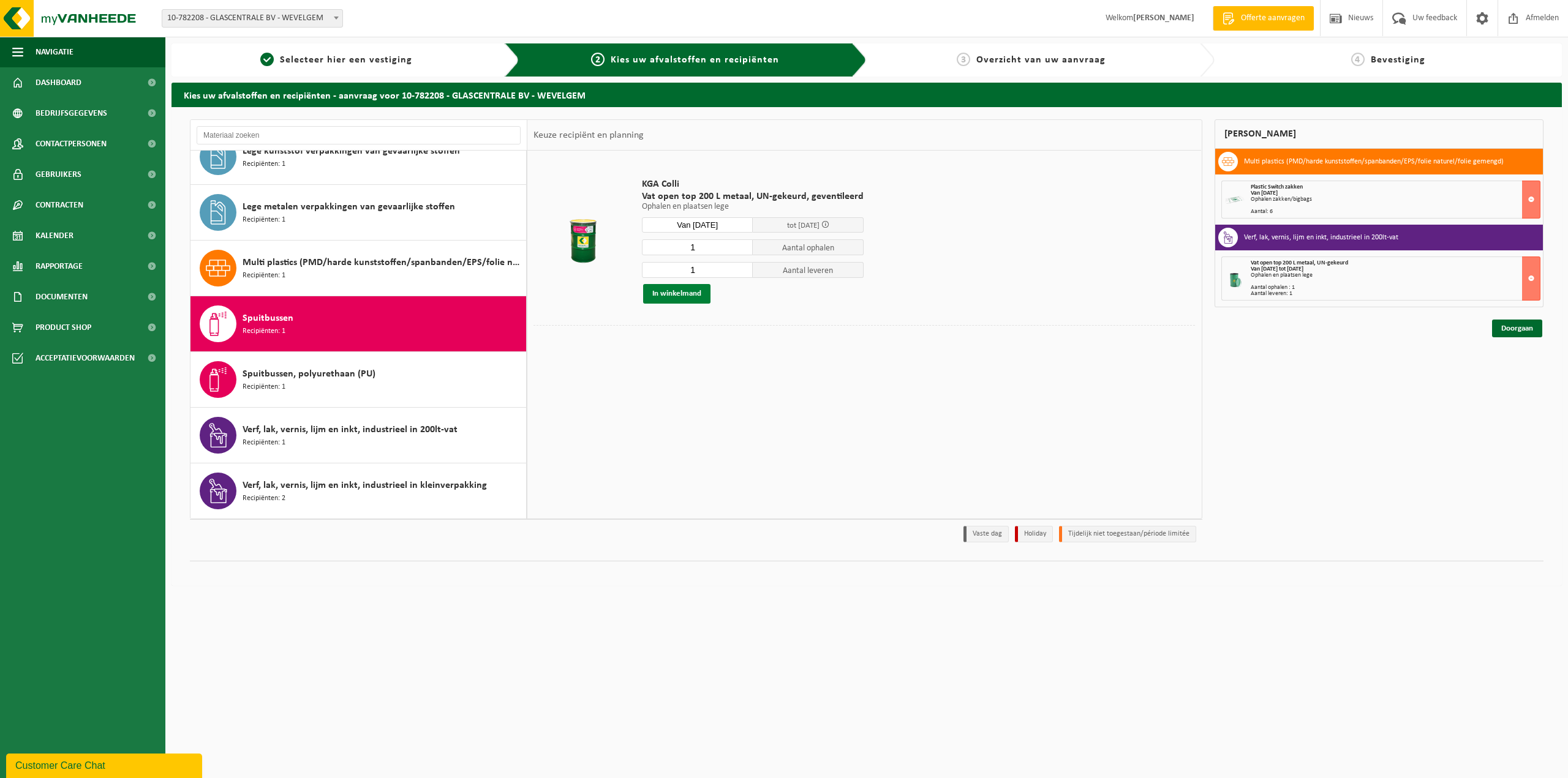
click at [687, 289] on button "In winkelmand" at bounding box center [677, 293] width 67 height 20
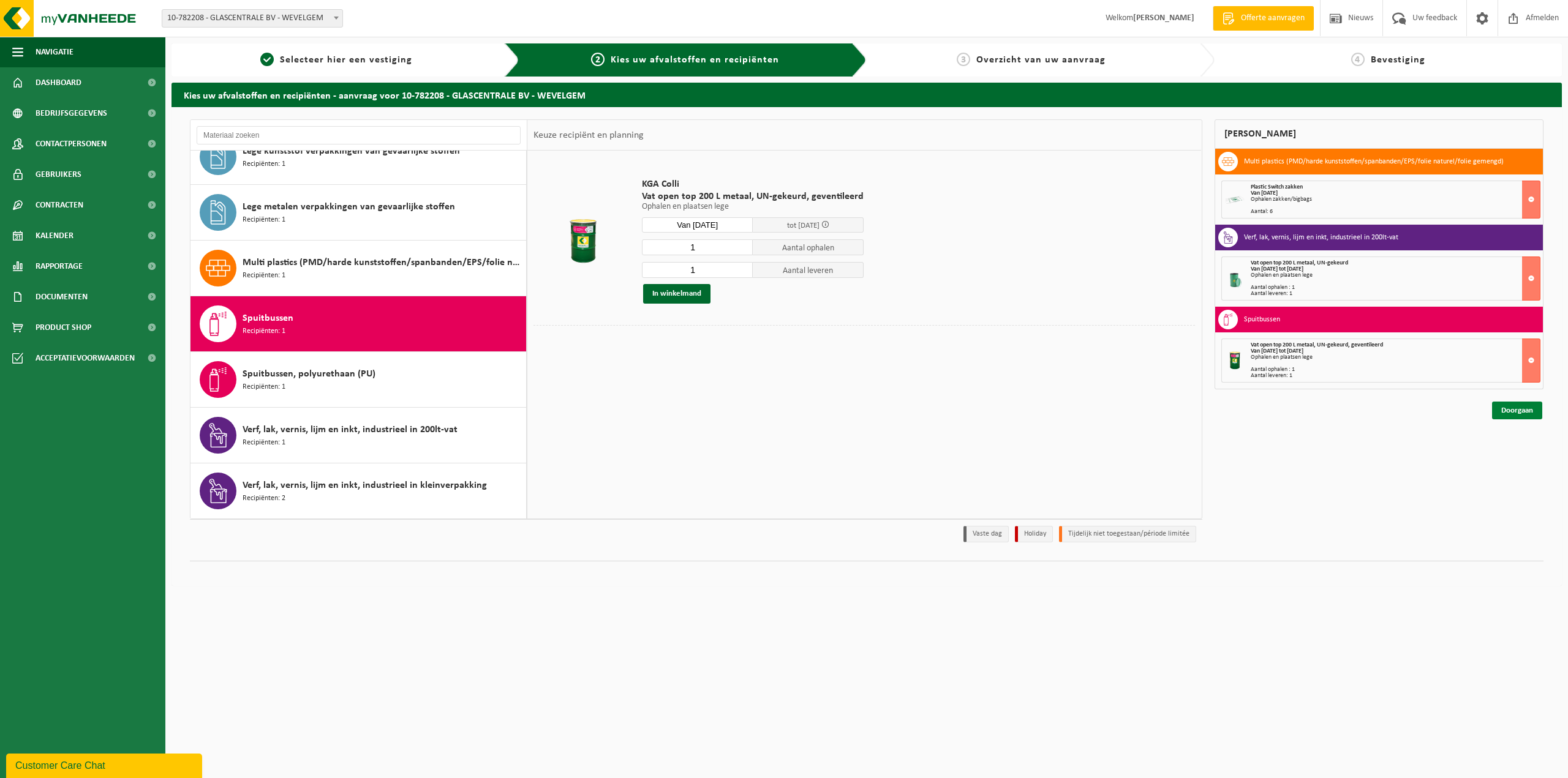
click at [1508, 411] on link "Doorgaan" at bounding box center [1518, 410] width 50 height 18
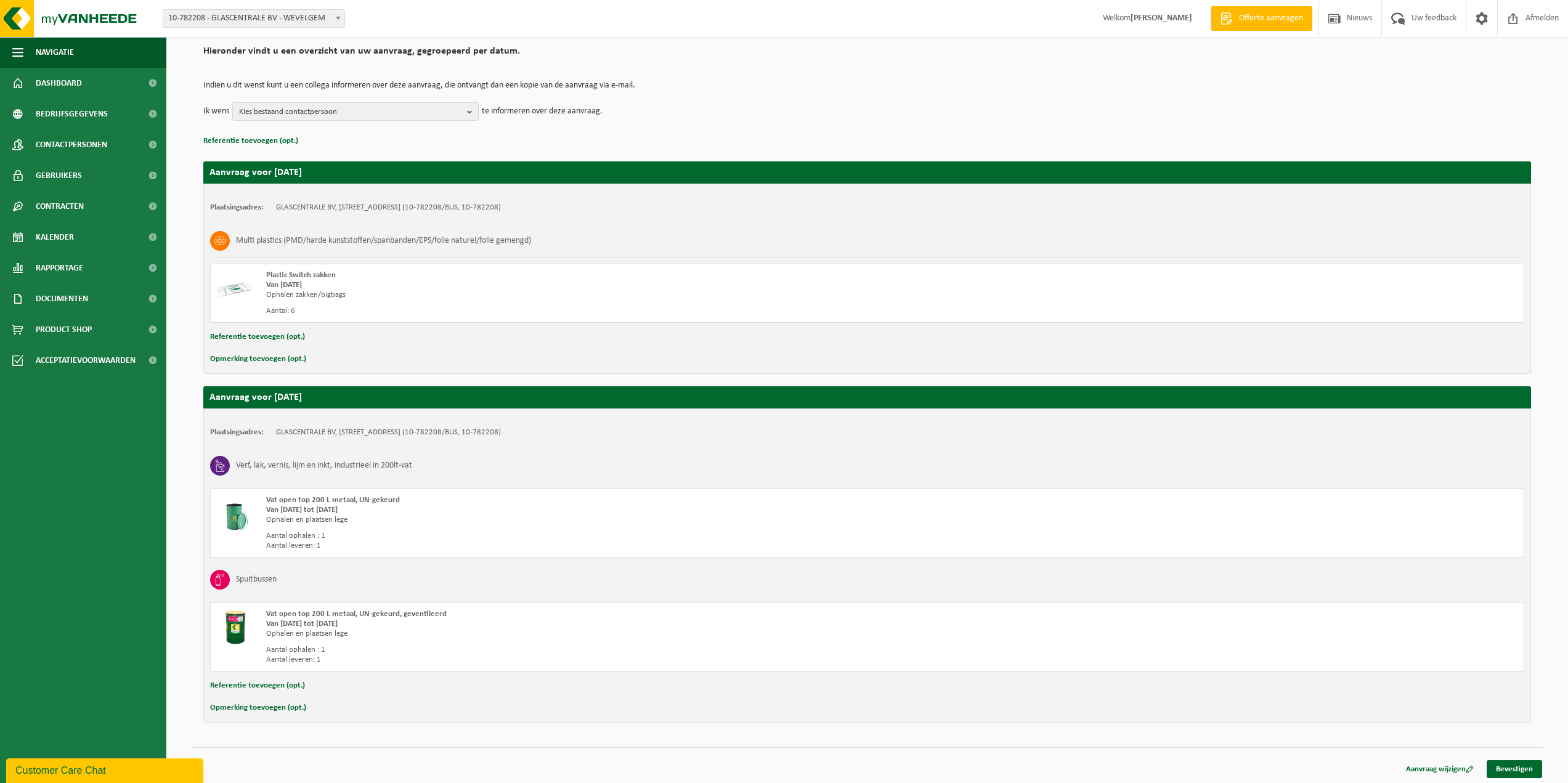
scroll to position [95, 0]
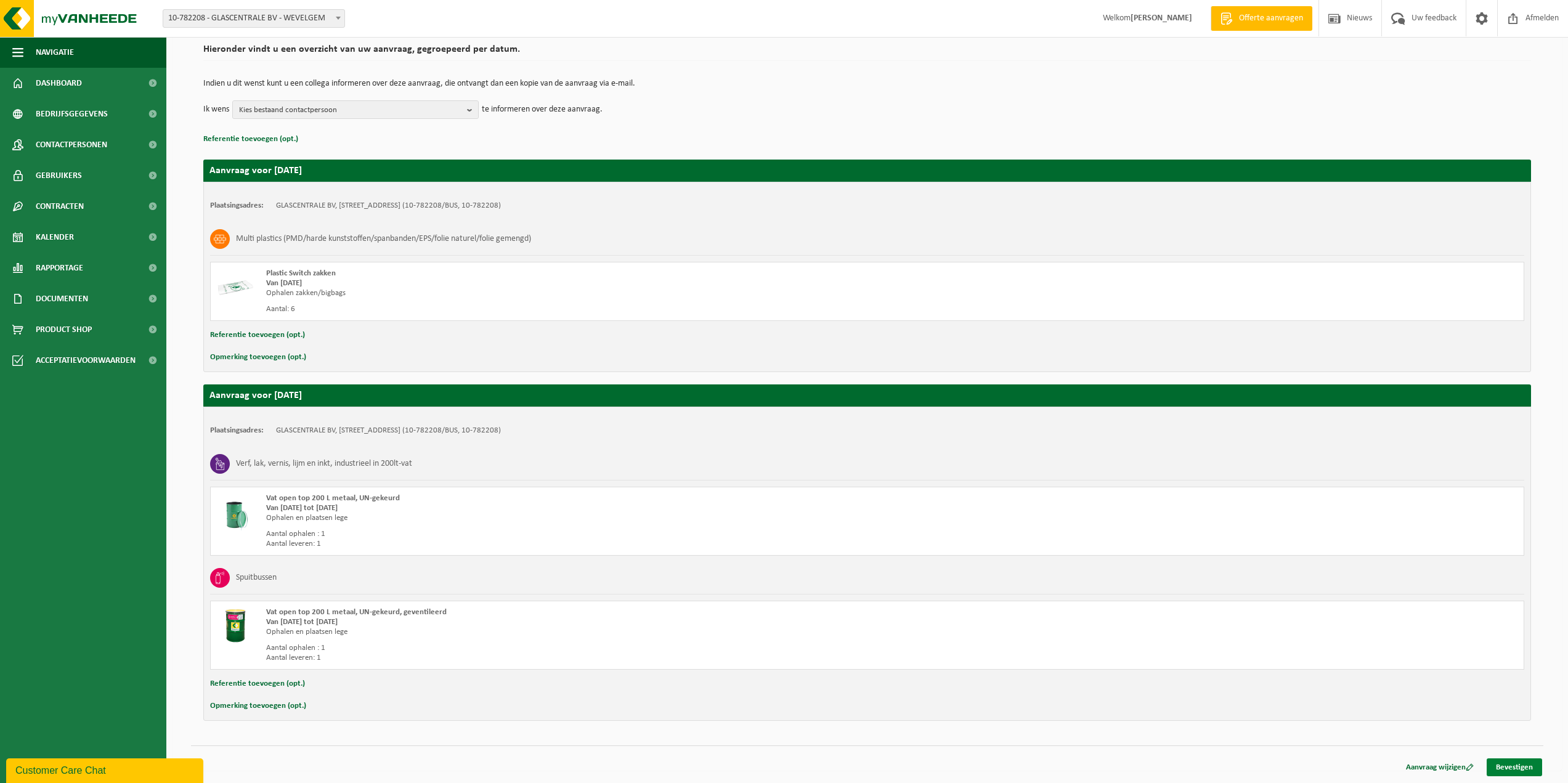
click at [1518, 770] on link "Bevestigen" at bounding box center [1515, 767] width 55 height 18
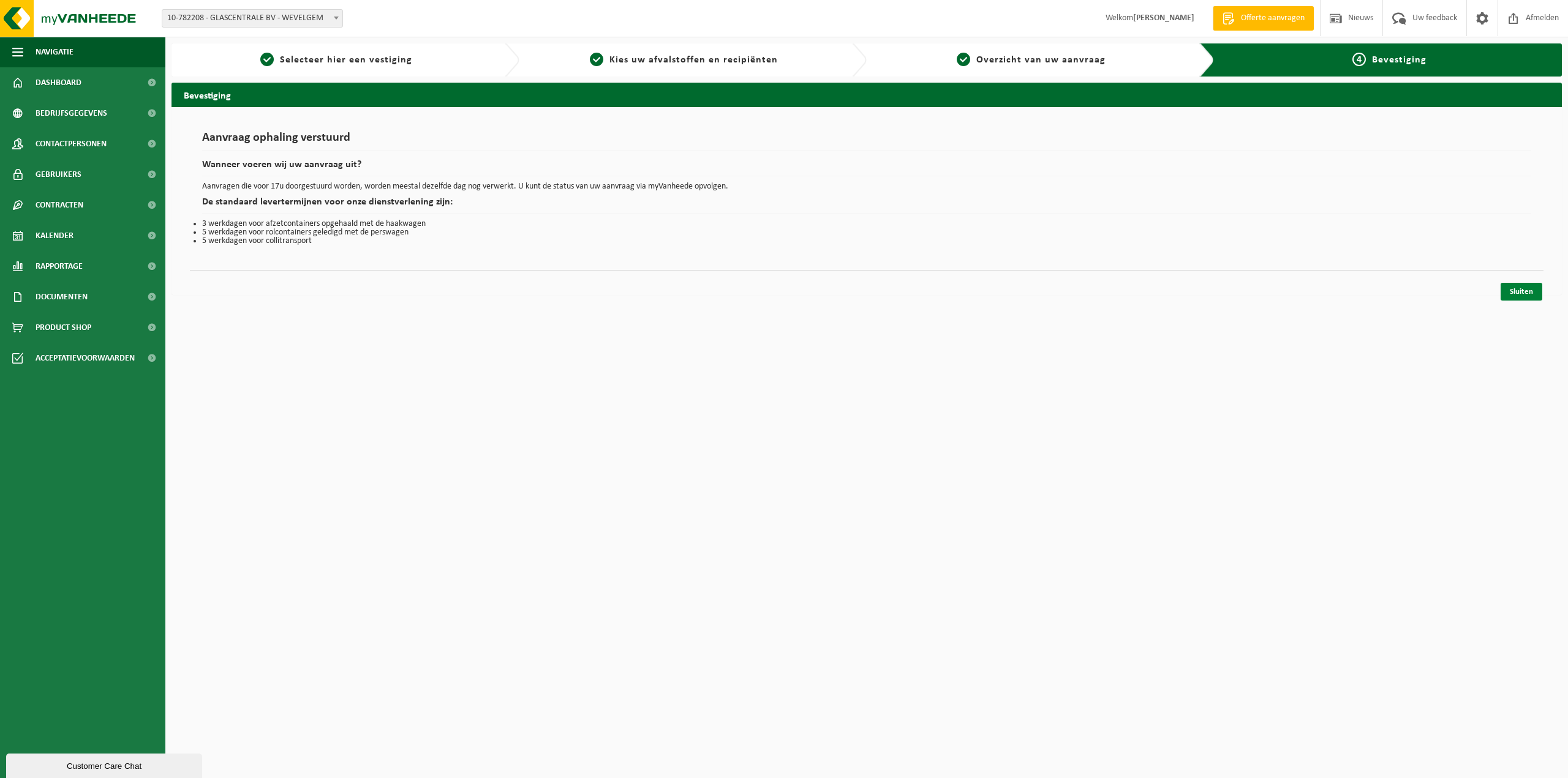
click at [1524, 293] on link "Sluiten" at bounding box center [1521, 292] width 42 height 18
